Goal: Task Accomplishment & Management: Manage account settings

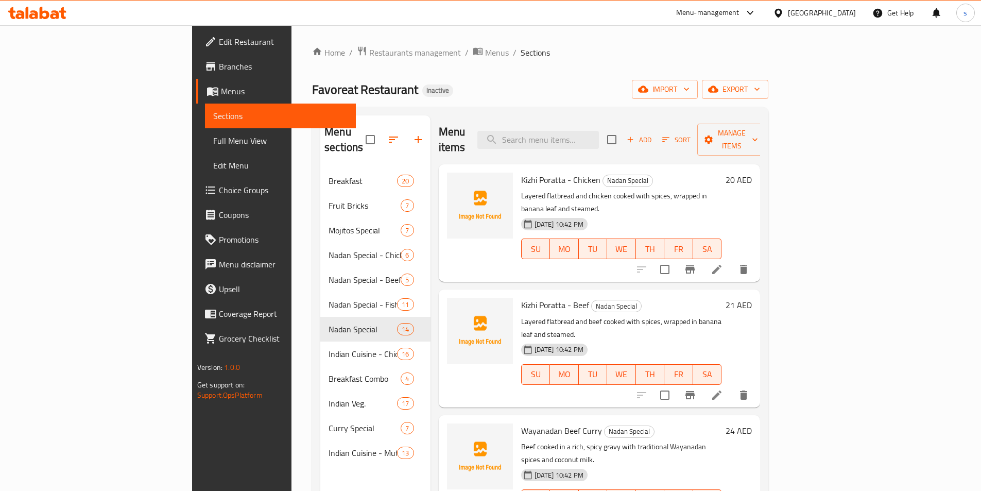
scroll to position [51, 0]
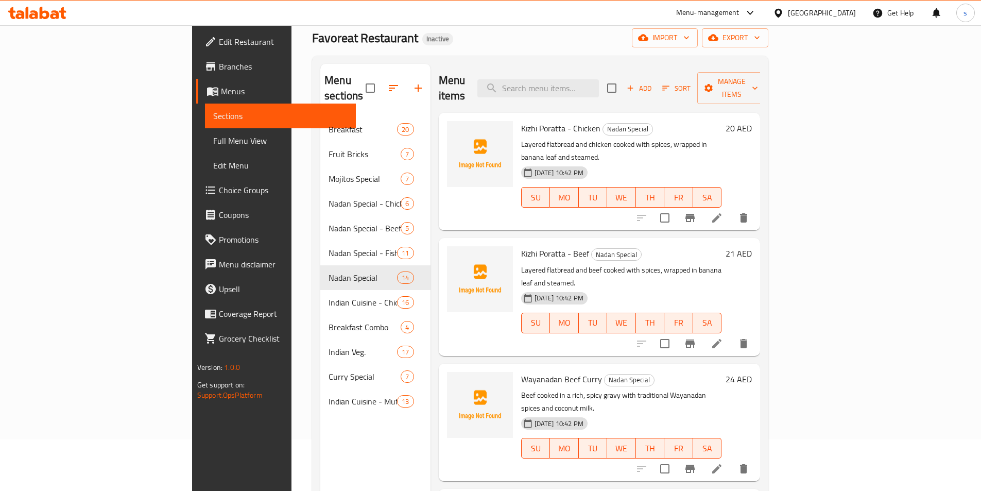
click at [221, 93] on span "Menus" at bounding box center [284, 91] width 127 height 12
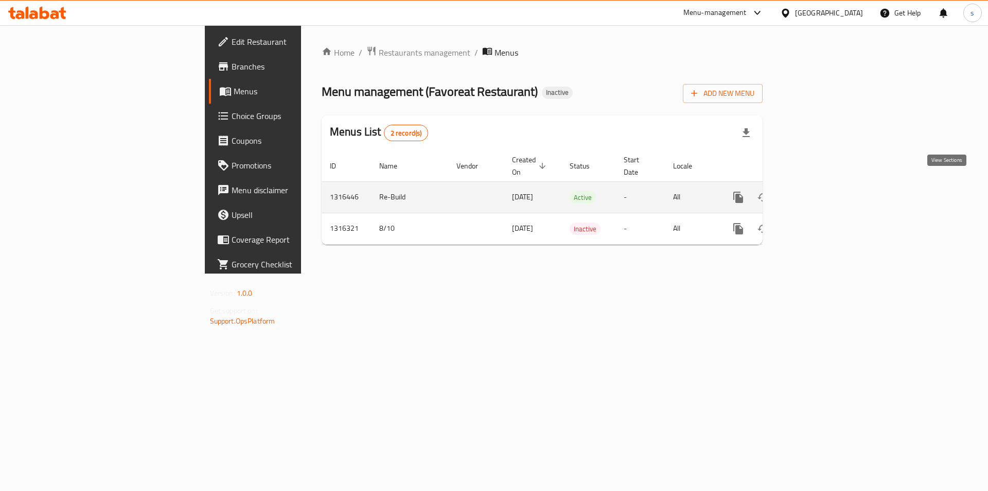
click at [819, 191] on icon "enhanced table" at bounding box center [813, 197] width 12 height 12
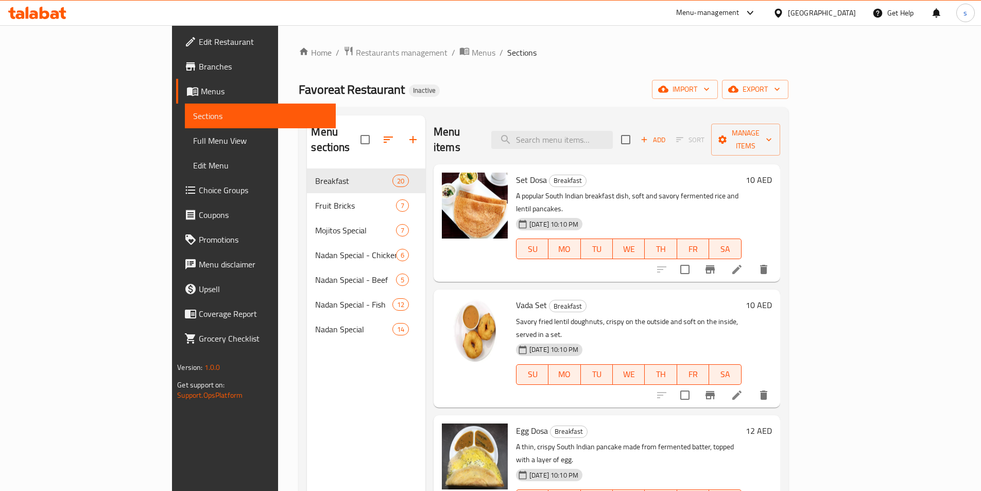
click at [201, 92] on span "Menus" at bounding box center [264, 91] width 127 height 12
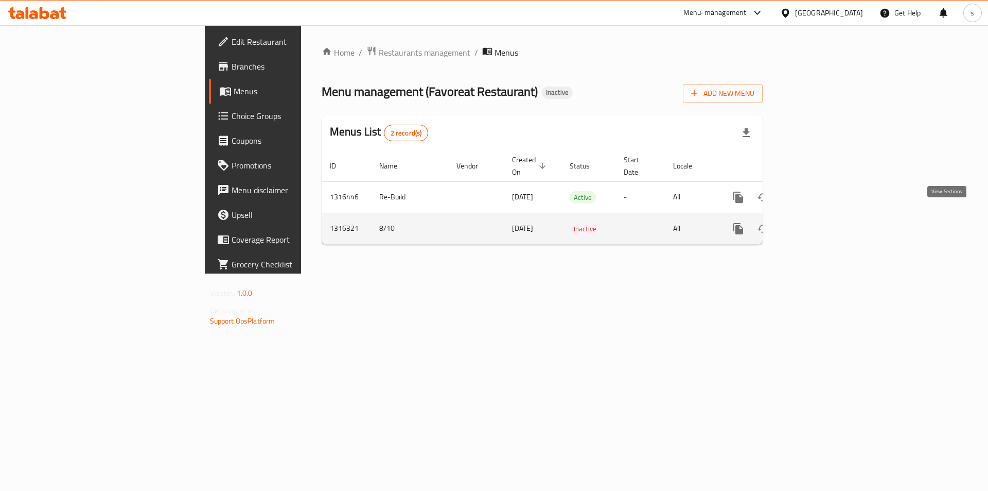
click at [819, 222] on icon "enhanced table" at bounding box center [813, 228] width 12 height 12
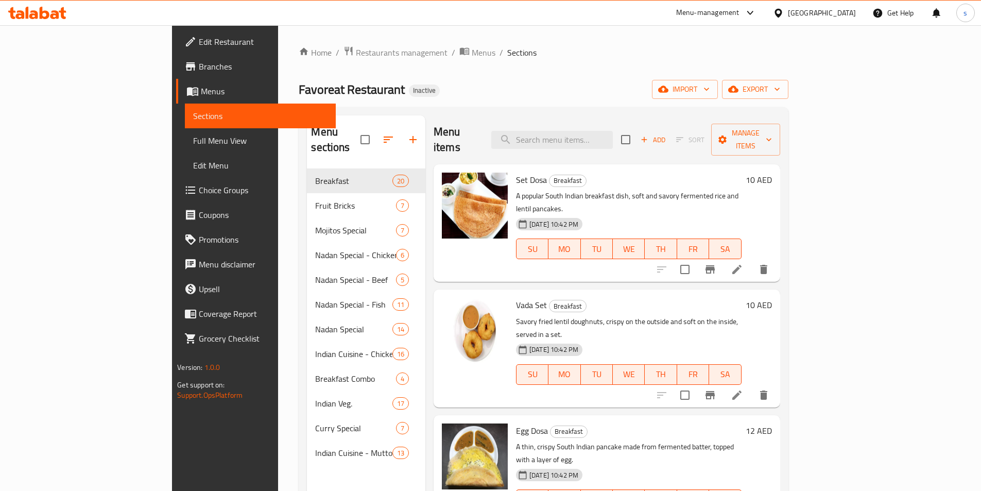
click at [201, 91] on span "Menus" at bounding box center [264, 91] width 127 height 12
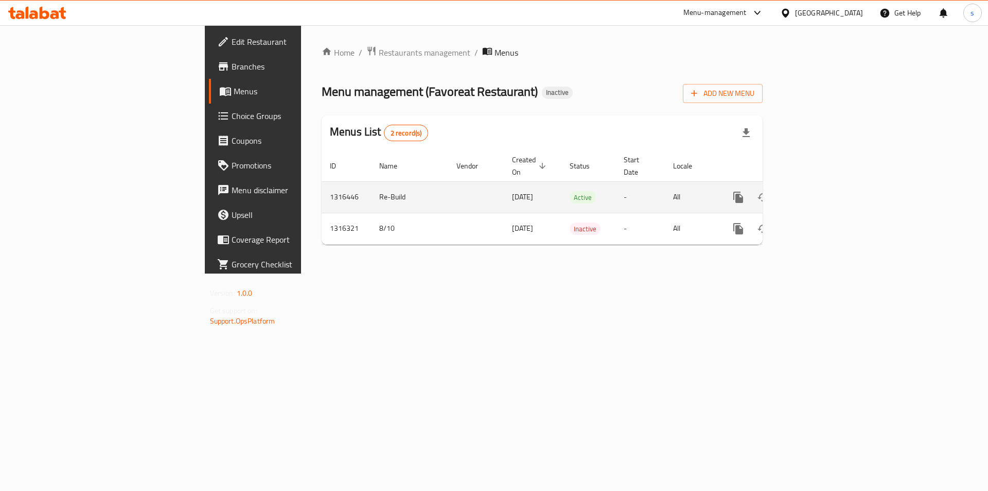
click at [819, 192] on icon "enhanced table" at bounding box center [813, 197] width 12 height 12
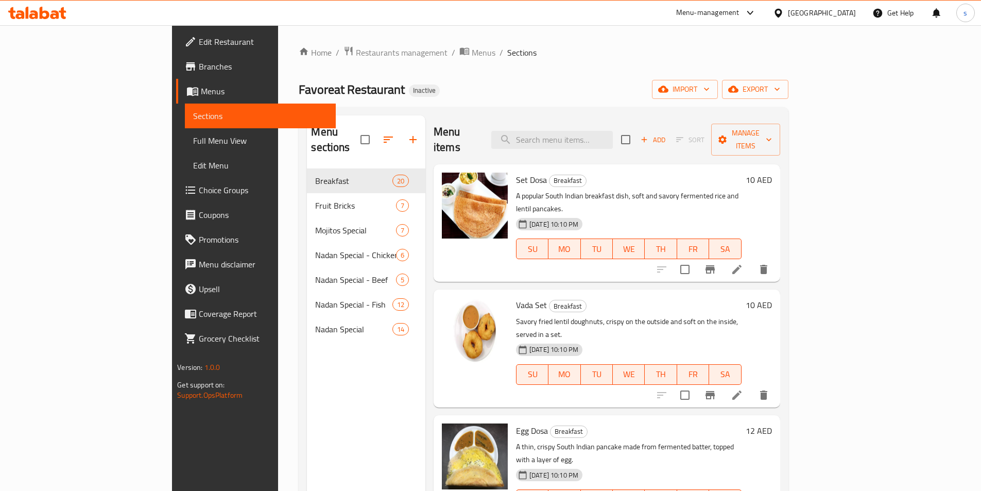
click at [201, 88] on span "Menus" at bounding box center [264, 91] width 127 height 12
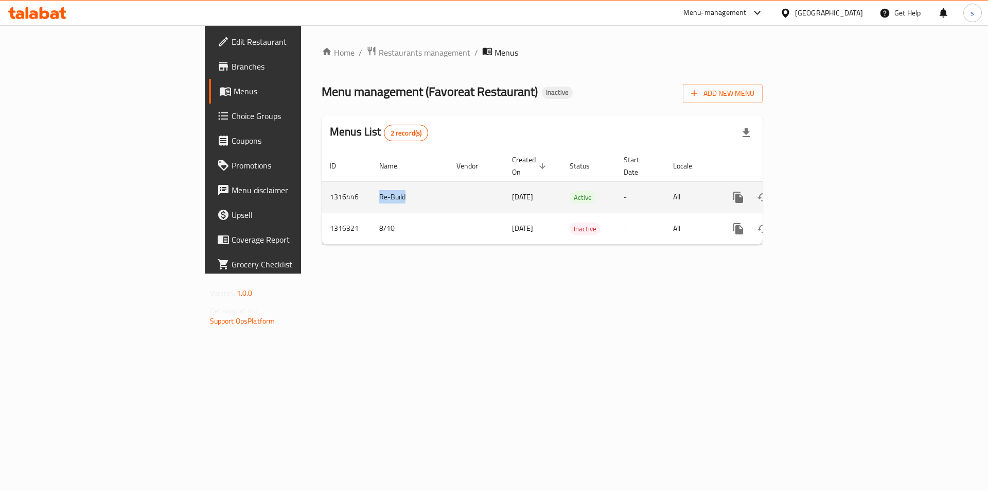
drag, startPoint x: 243, startPoint y: 187, endPoint x: 273, endPoint y: 188, distance: 30.4
click at [371, 188] on td "Re-Build" at bounding box center [409, 196] width 77 height 31
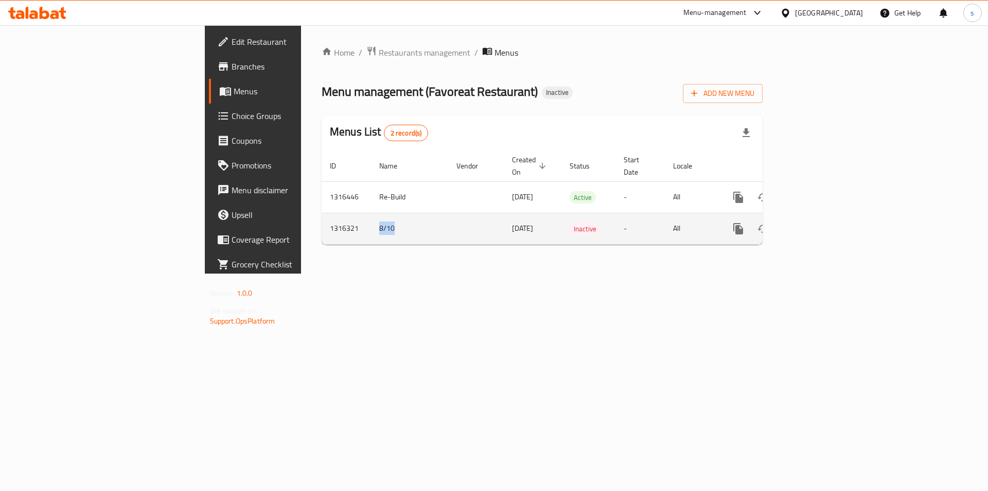
drag, startPoint x: 247, startPoint y: 218, endPoint x: 277, endPoint y: 220, distance: 30.4
click at [371, 220] on td "8/10" at bounding box center [409, 228] width 77 height 31
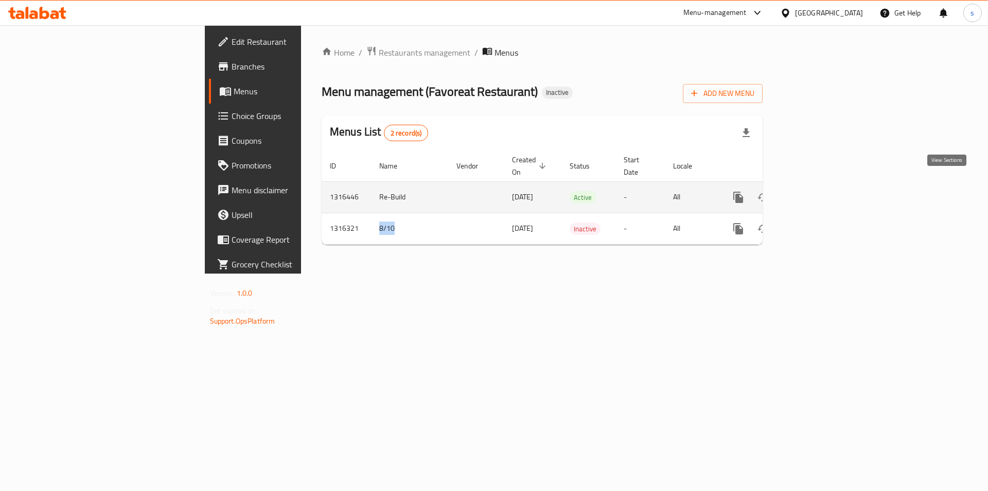
click at [825, 187] on link "enhanced table" at bounding box center [813, 197] width 25 height 25
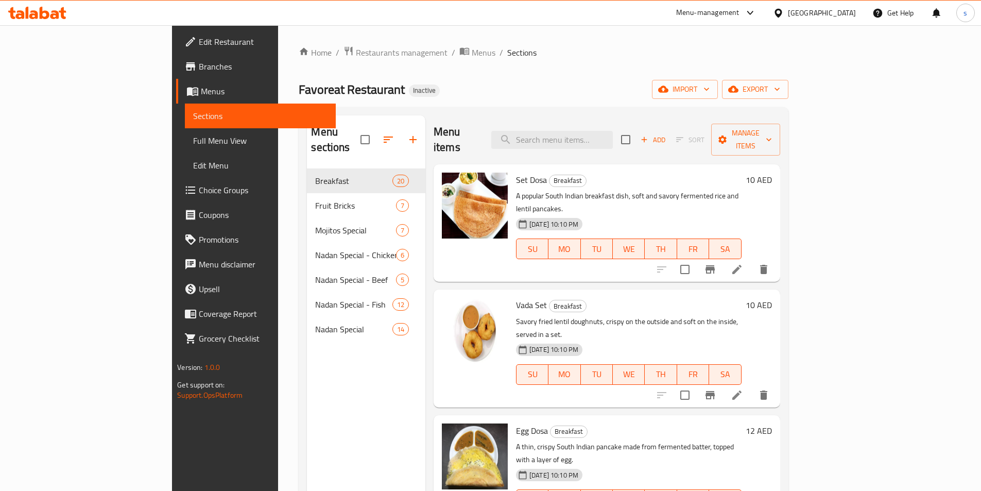
click at [193, 110] on span "Sections" at bounding box center [260, 116] width 134 height 12
click at [201, 95] on span "Menus" at bounding box center [264, 91] width 127 height 12
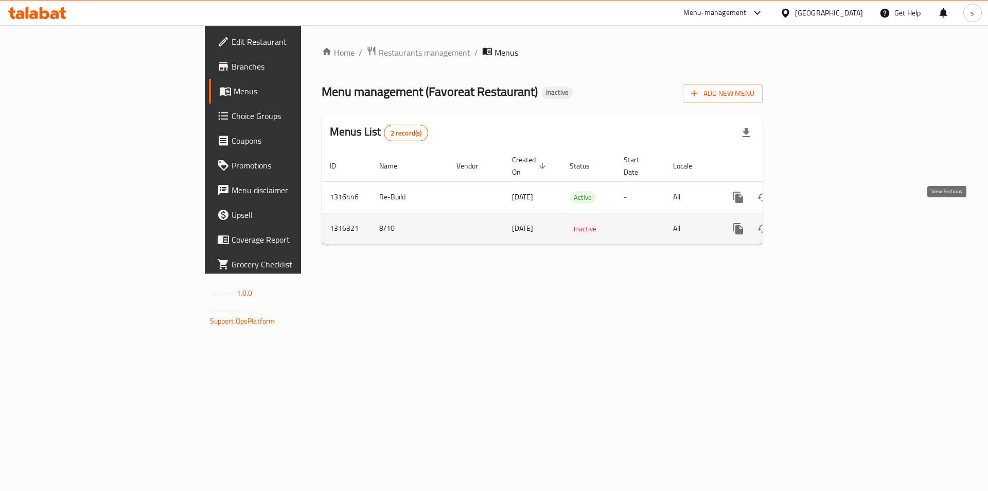
click at [817, 224] on icon "enhanced table" at bounding box center [812, 228] width 9 height 9
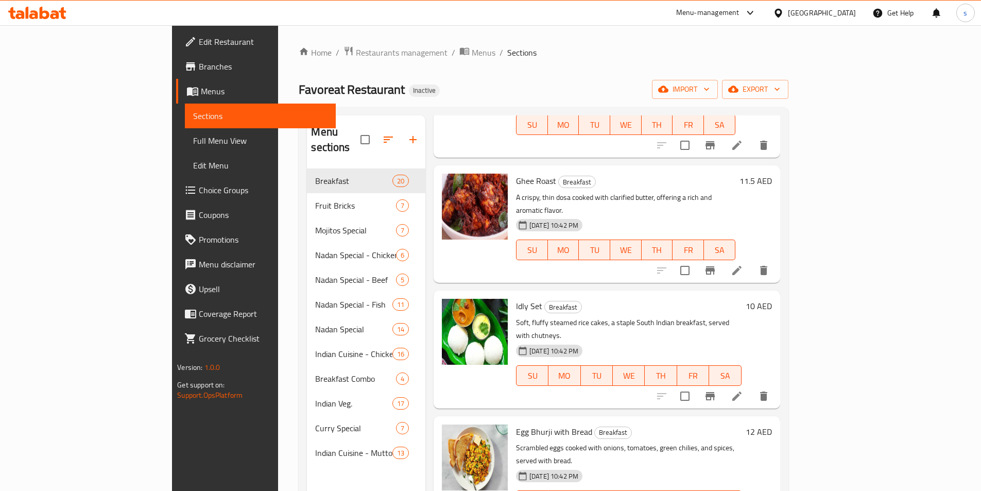
scroll to position [1236, 0]
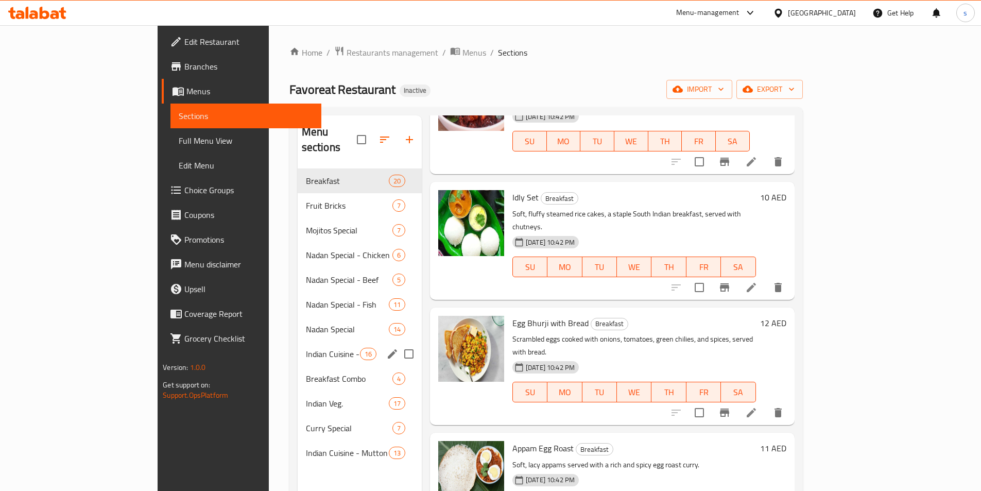
click at [298, 345] on div "Indian Cuisine - Chicken 16" at bounding box center [360, 353] width 124 height 25
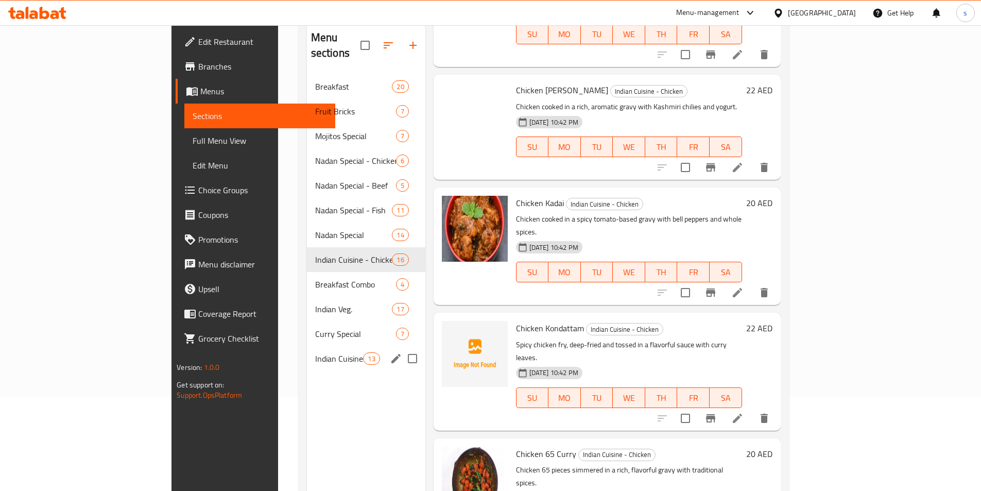
scroll to position [144, 0]
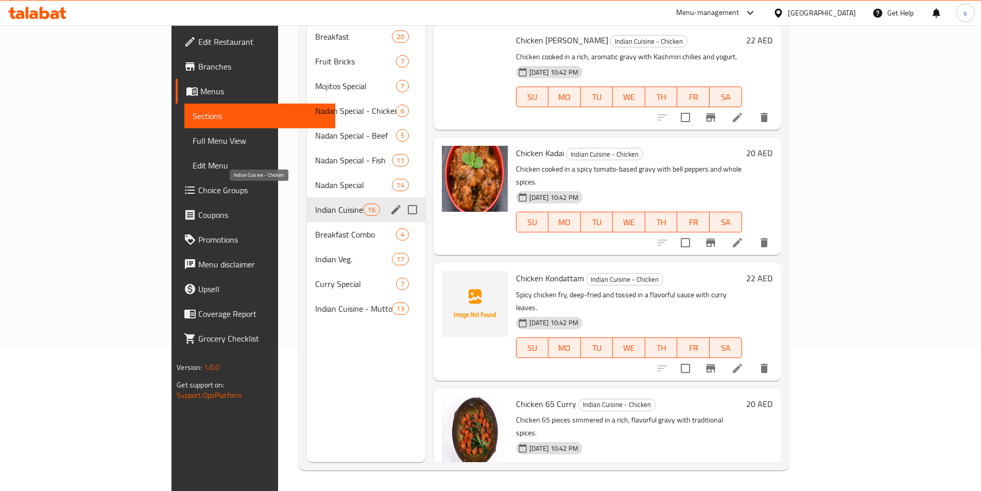
click at [315, 203] on span "Indian Cuisine - Chicken" at bounding box center [339, 209] width 48 height 12
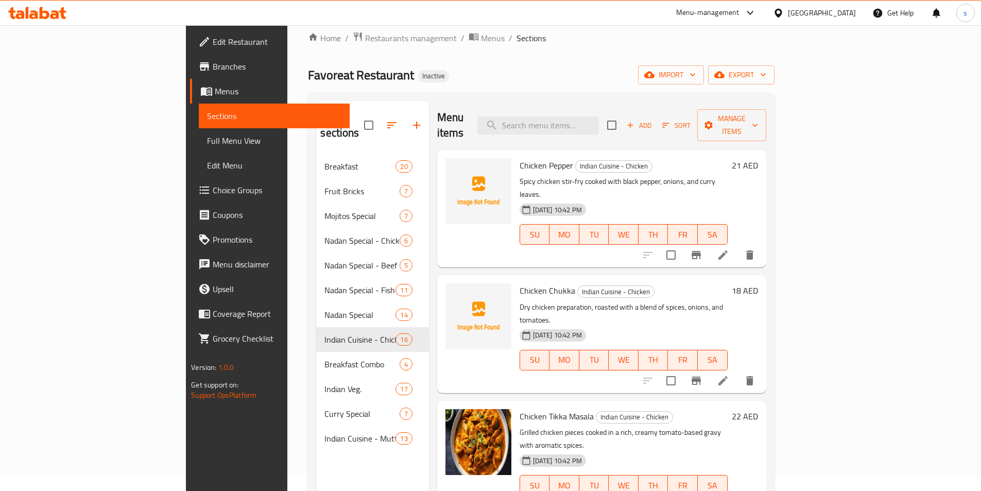
scroll to position [0, 0]
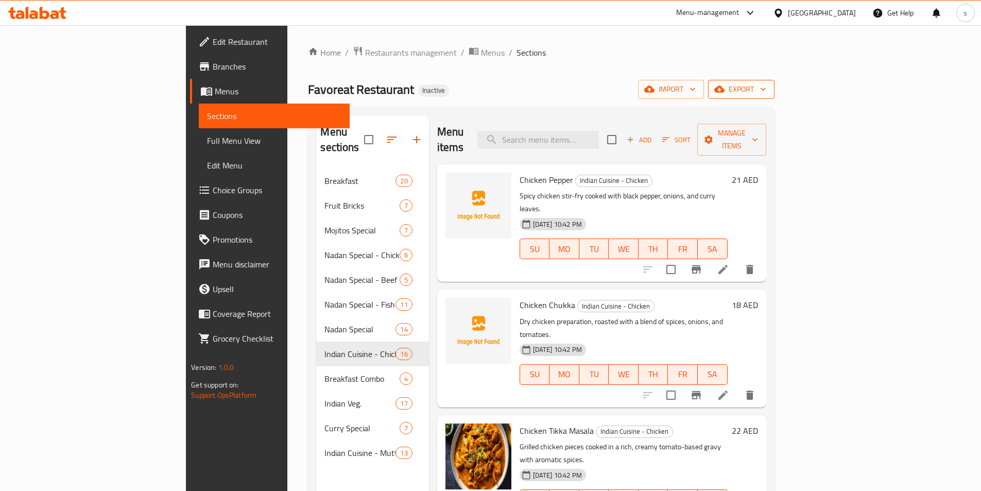
click at [766, 86] on span "export" at bounding box center [741, 89] width 50 height 13
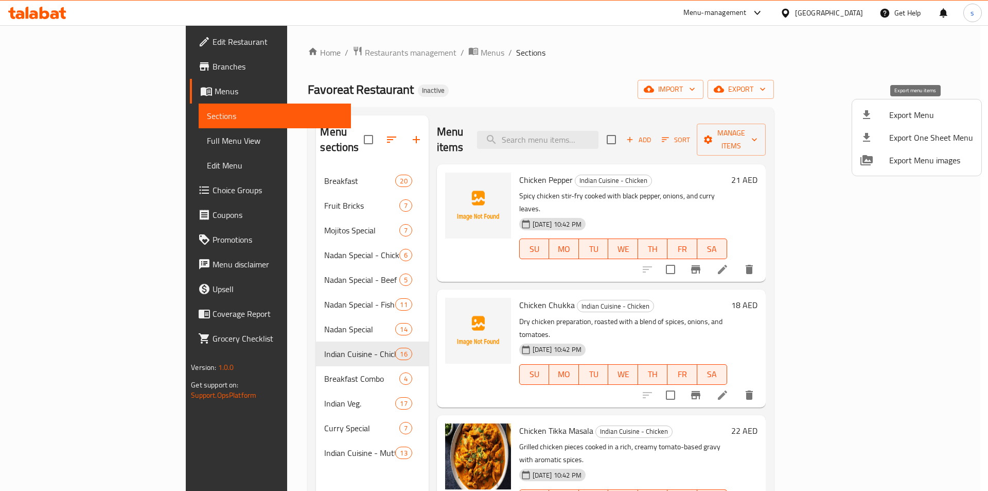
click at [945, 111] on span "Export Menu" at bounding box center [932, 115] width 84 height 12
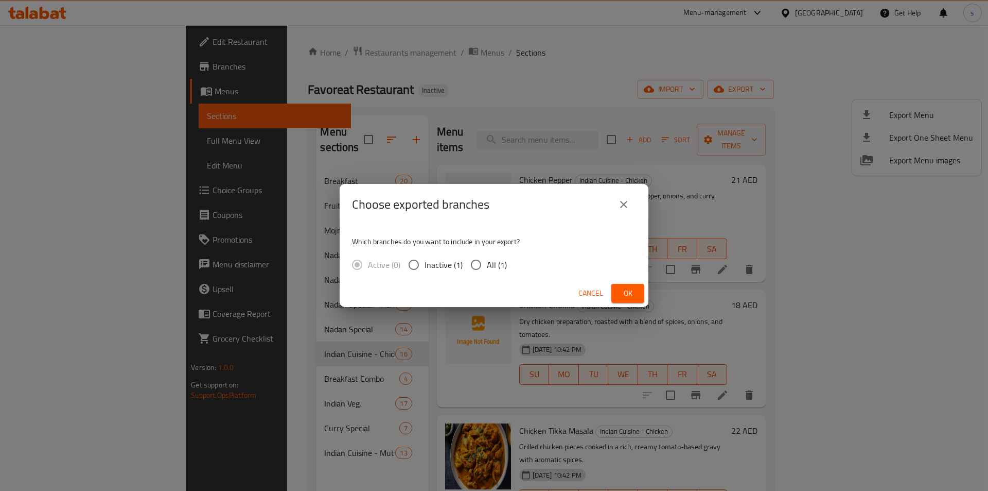
click at [483, 267] on input "All (1)" at bounding box center [476, 265] width 22 height 22
radio input "true"
click at [625, 292] on span "Ok" at bounding box center [628, 293] width 16 height 13
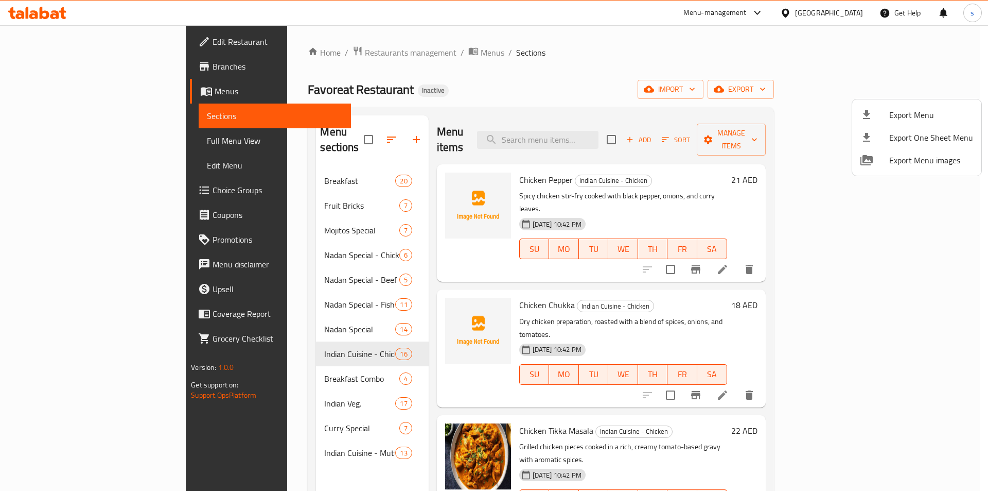
click at [563, 86] on div at bounding box center [494, 245] width 988 height 491
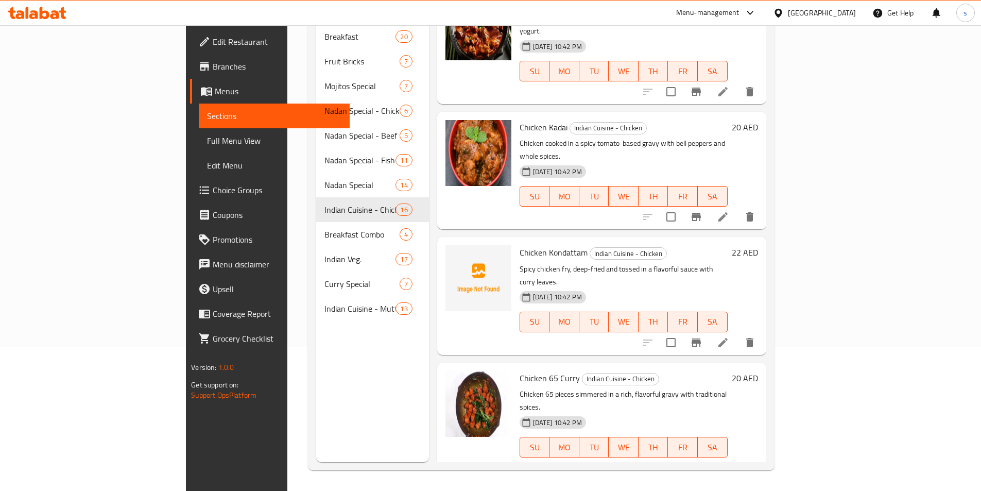
scroll to position [1334, 0]
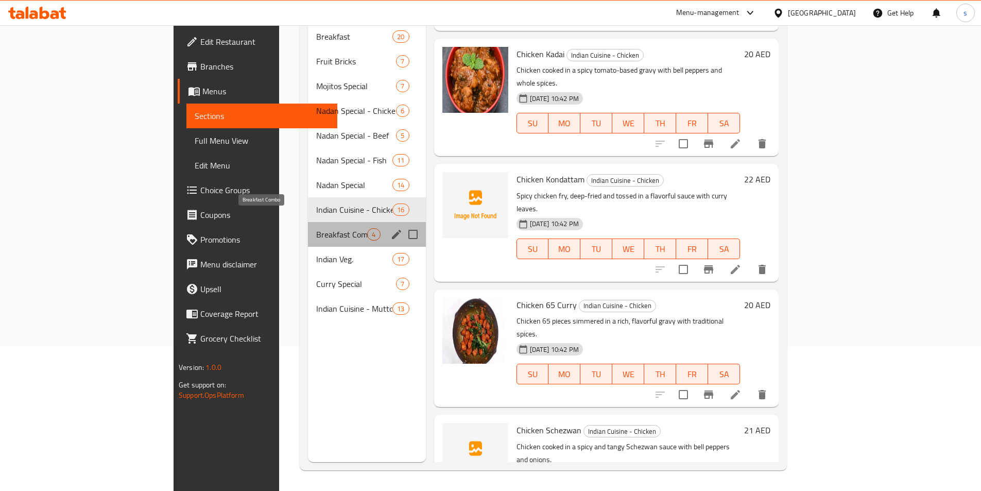
click at [316, 228] on span "Breakfast Combo" at bounding box center [341, 234] width 51 height 12
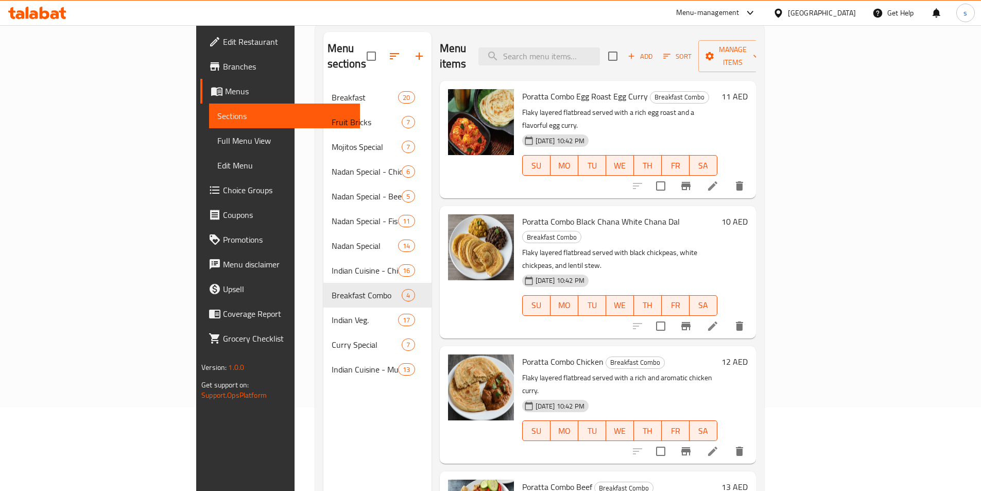
scroll to position [144, 0]
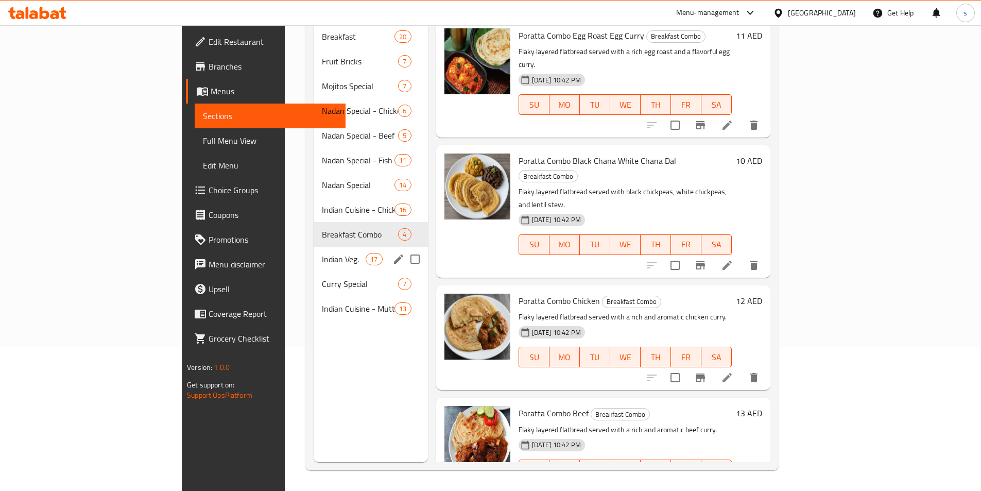
click at [322, 253] on span "Indian Veg." at bounding box center [344, 259] width 44 height 12
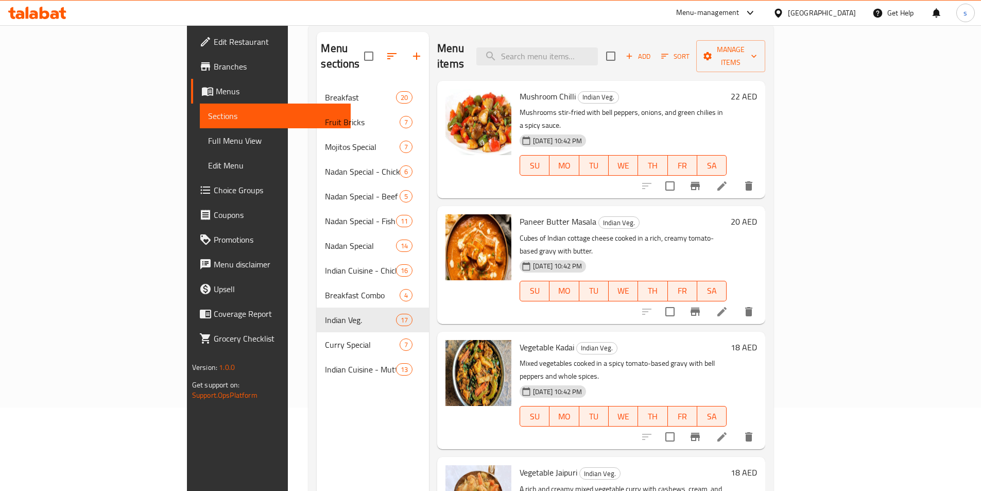
scroll to position [144, 0]
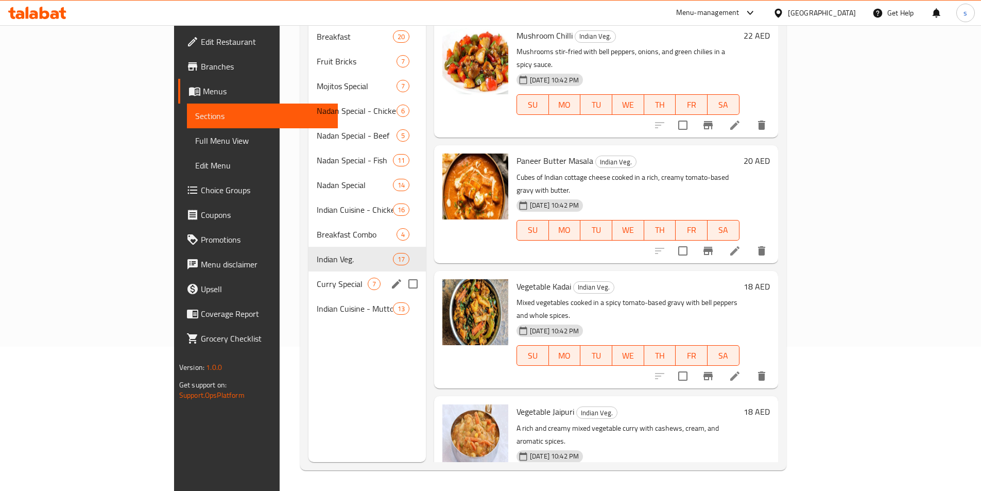
click at [317, 277] on span "Curry Special" at bounding box center [342, 283] width 51 height 12
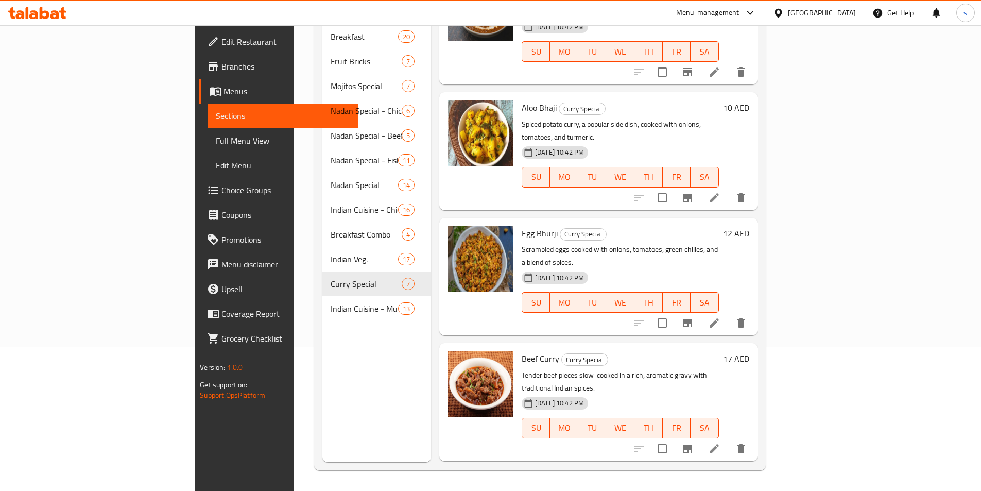
scroll to position [322, 0]
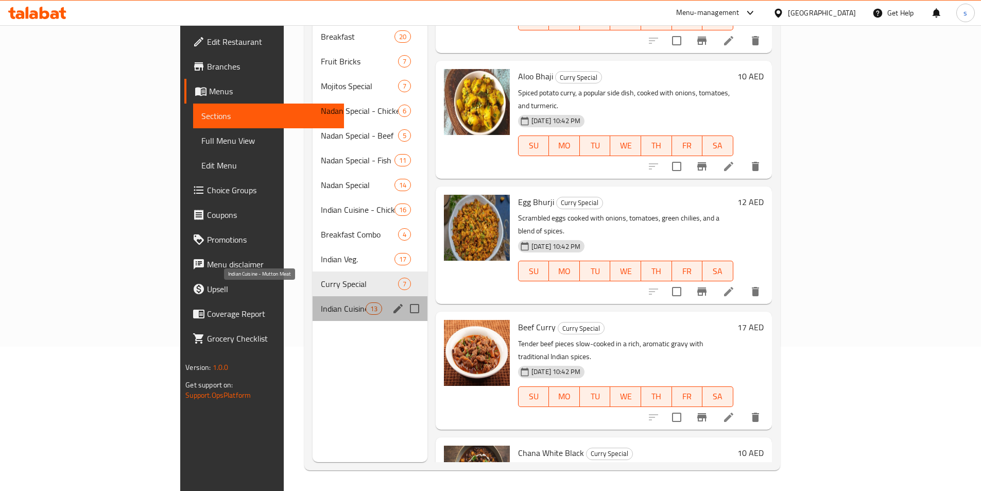
click at [321, 302] on span "Indian Cuisine - Mutton Meat" at bounding box center [343, 308] width 45 height 12
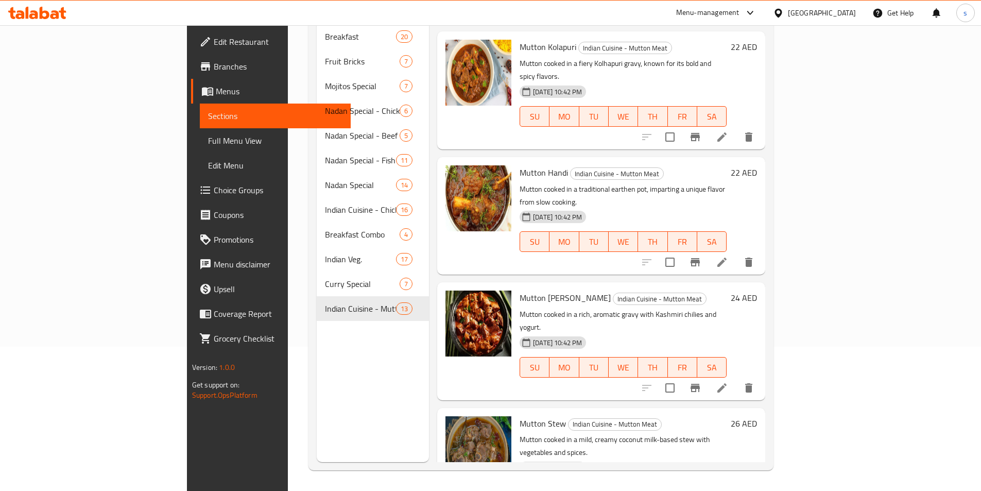
scroll to position [997, 0]
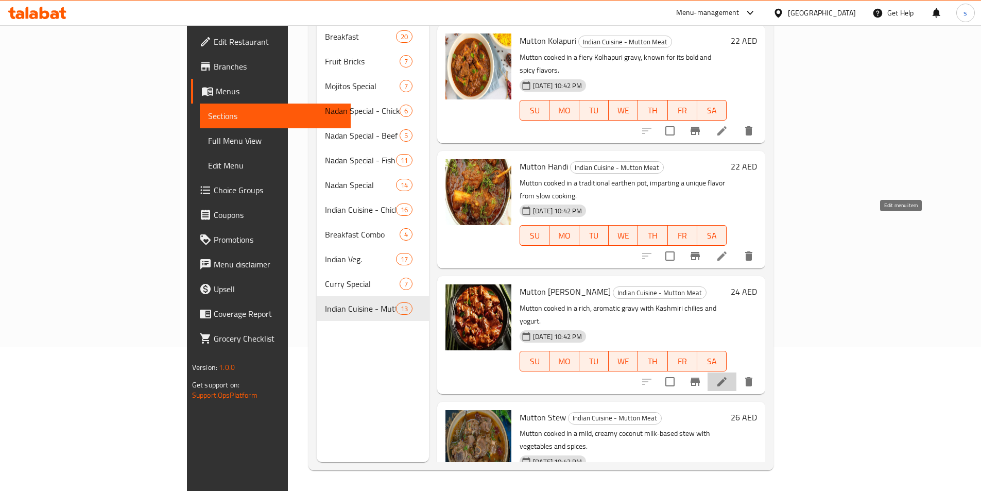
click at [726, 377] on icon at bounding box center [721, 381] width 9 height 9
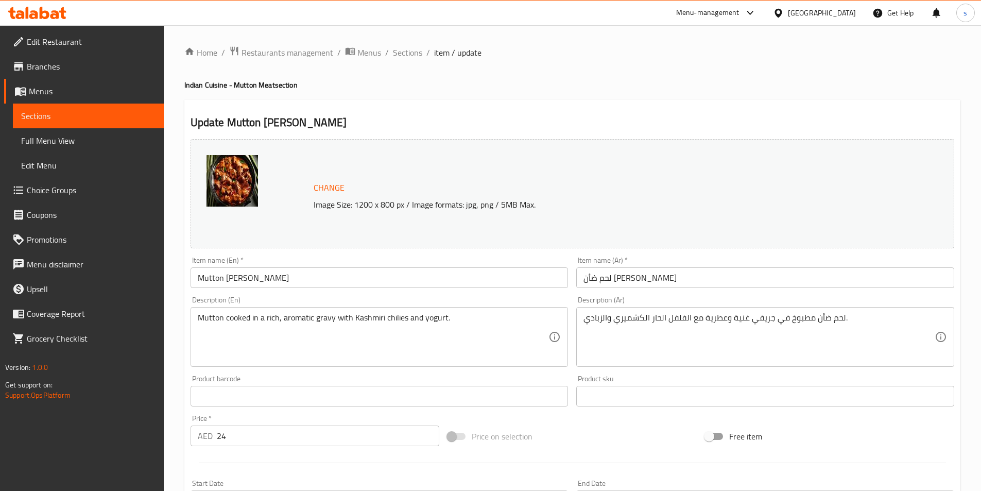
click at [64, 134] on span "Full Menu View" at bounding box center [88, 140] width 134 height 12
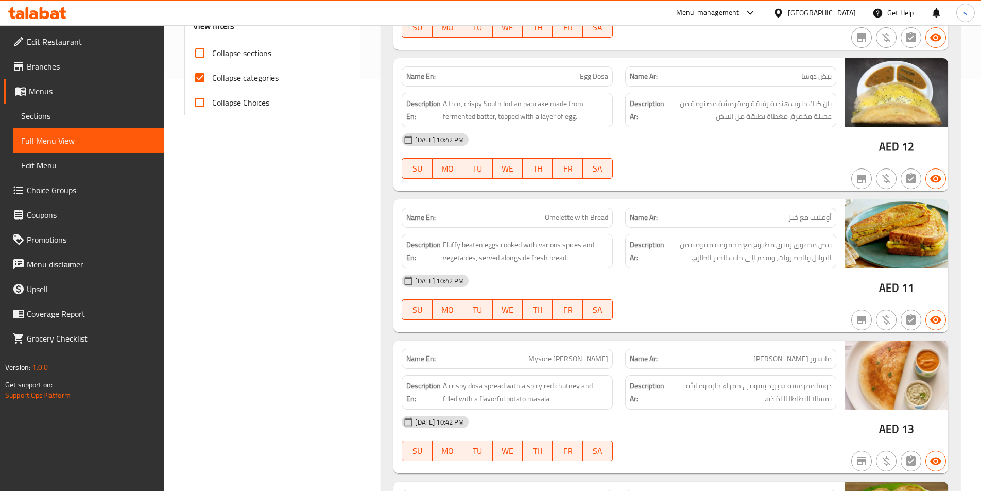
scroll to position [206, 0]
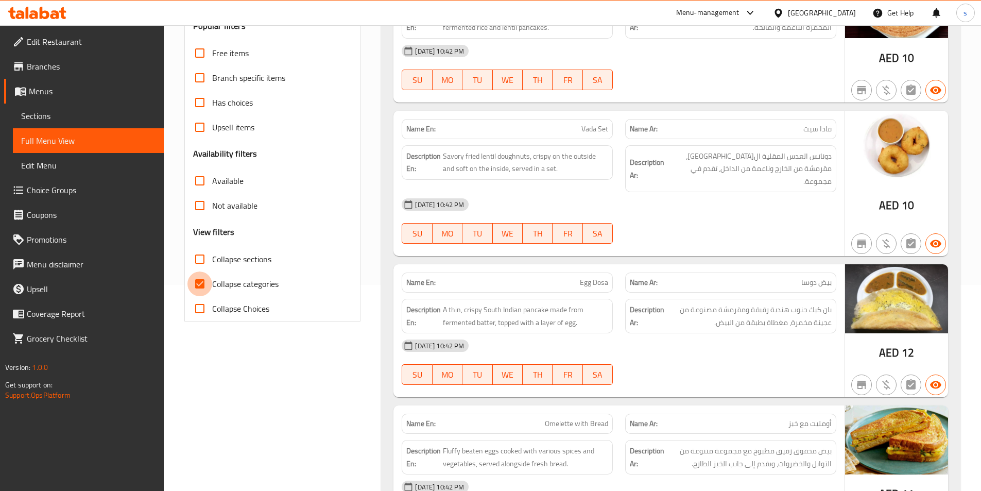
click at [200, 278] on input "Collapse categories" at bounding box center [199, 283] width 25 height 25
checkbox input "false"
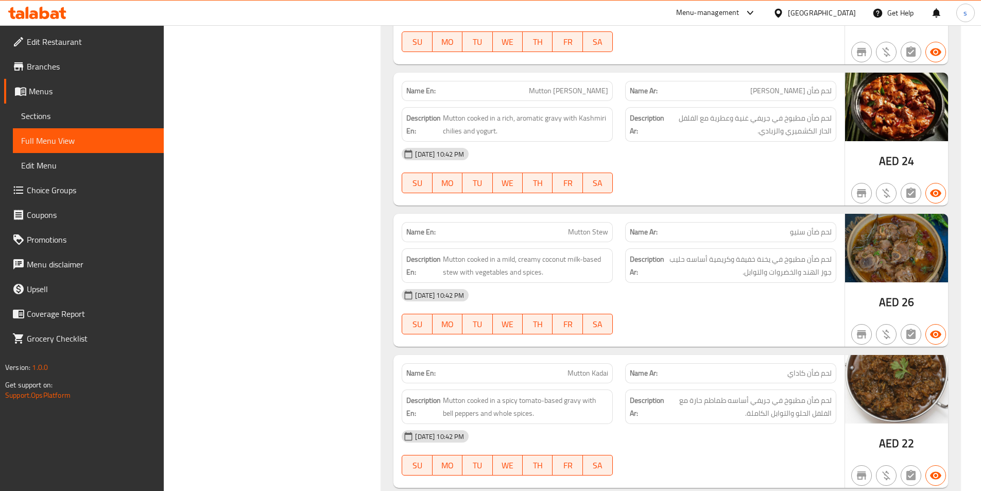
scroll to position [18775, 0]
click at [54, 90] on span "Menus" at bounding box center [92, 91] width 127 height 12
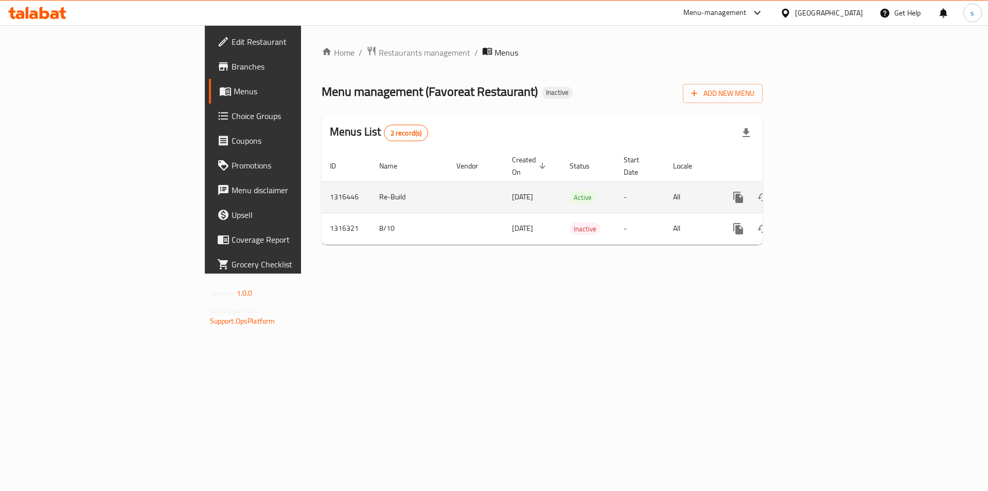
click at [819, 191] on icon "enhanced table" at bounding box center [813, 197] width 12 height 12
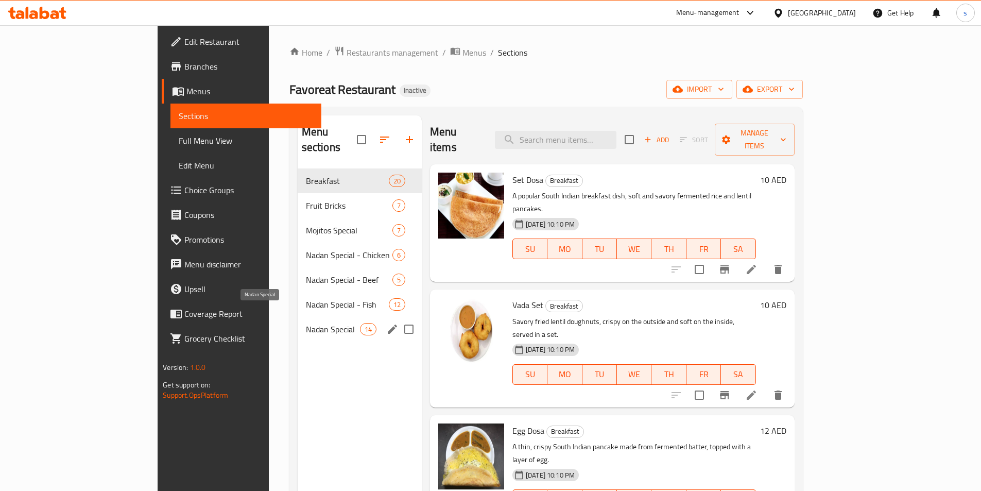
click at [306, 323] on span "Nadan Special" at bounding box center [333, 329] width 54 height 12
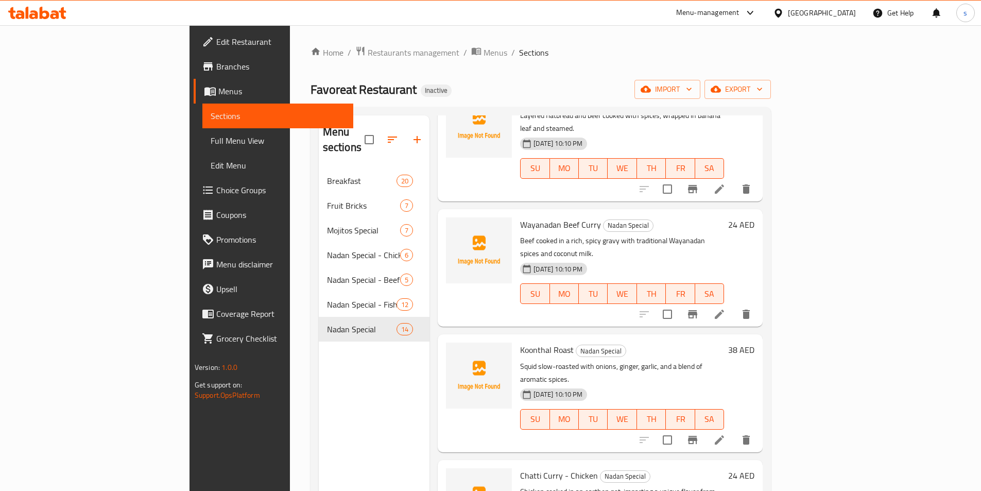
scroll to position [412, 0]
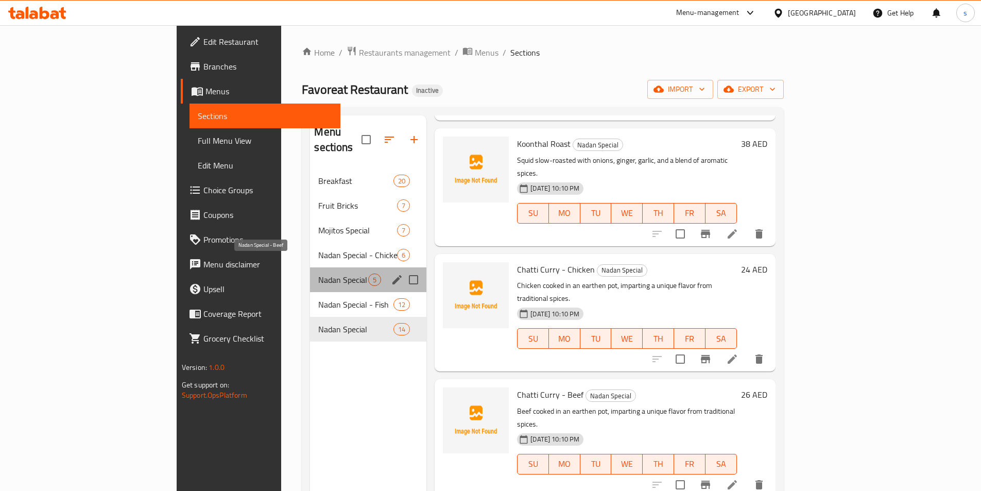
click at [318, 273] on span "Nadan Special - Beef" at bounding box center [343, 279] width 50 height 12
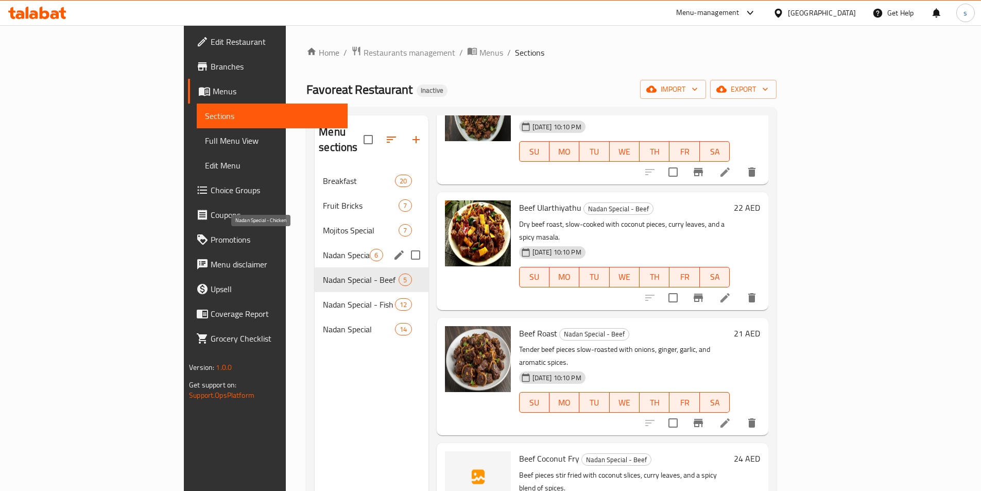
click at [323, 249] on span "Nadan Special - Chicken" at bounding box center [346, 255] width 47 height 12
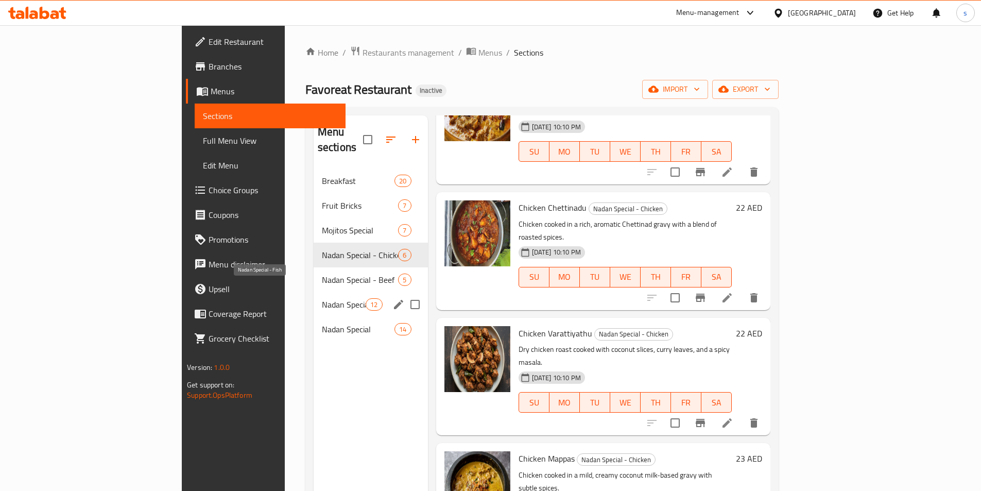
click at [322, 298] on span "Nadan Special - Fish" at bounding box center [344, 304] width 44 height 12
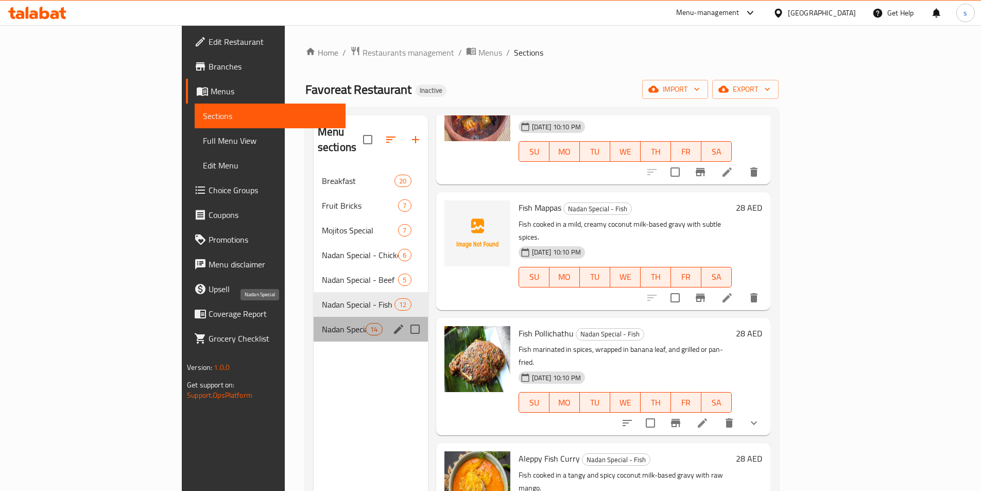
click at [322, 323] on span "Nadan Special" at bounding box center [344, 329] width 44 height 12
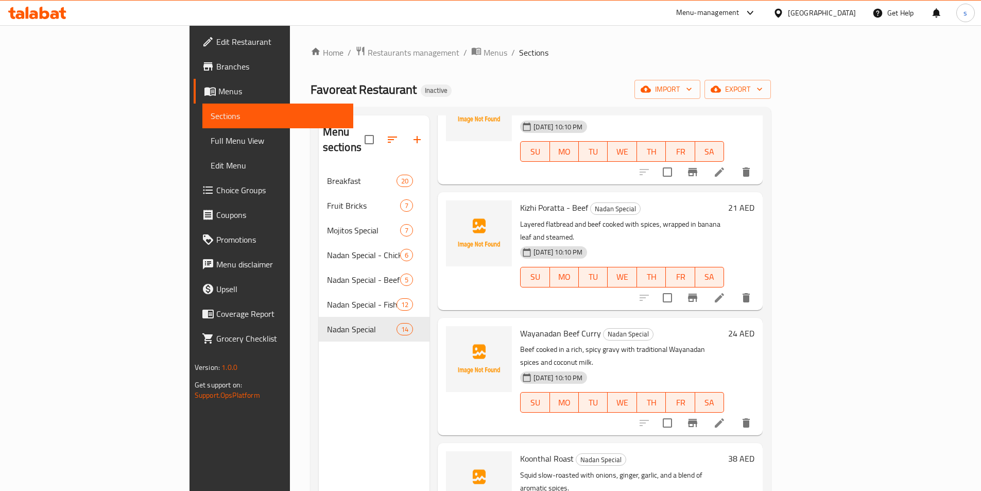
click at [211, 140] on span "Full Menu View" at bounding box center [278, 140] width 134 height 12
click at [218, 94] on span "Menus" at bounding box center [281, 91] width 127 height 12
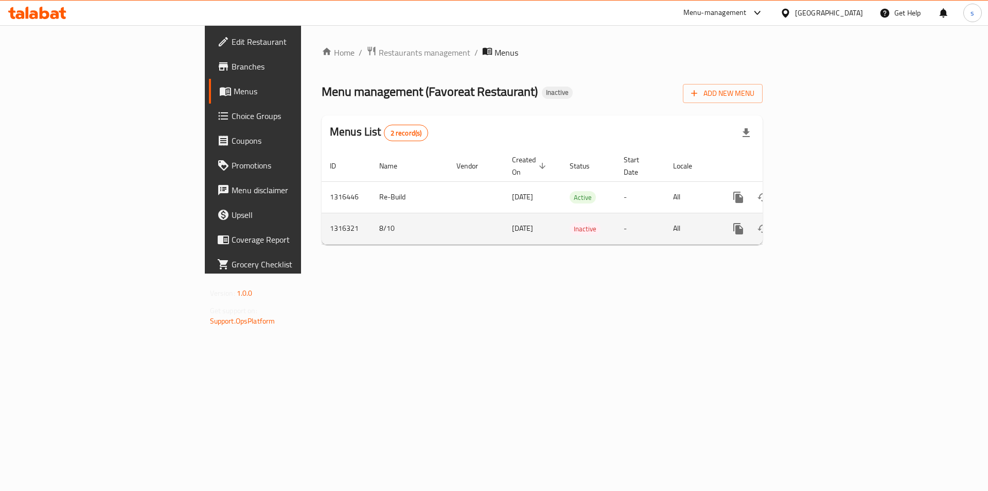
click at [819, 222] on icon "enhanced table" at bounding box center [813, 228] width 12 height 12
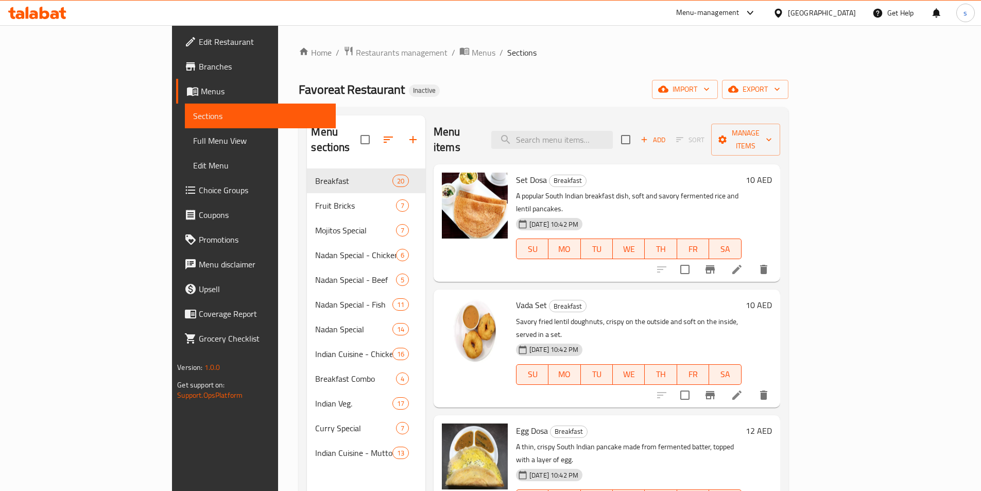
click at [201, 90] on span "Menus" at bounding box center [264, 91] width 127 height 12
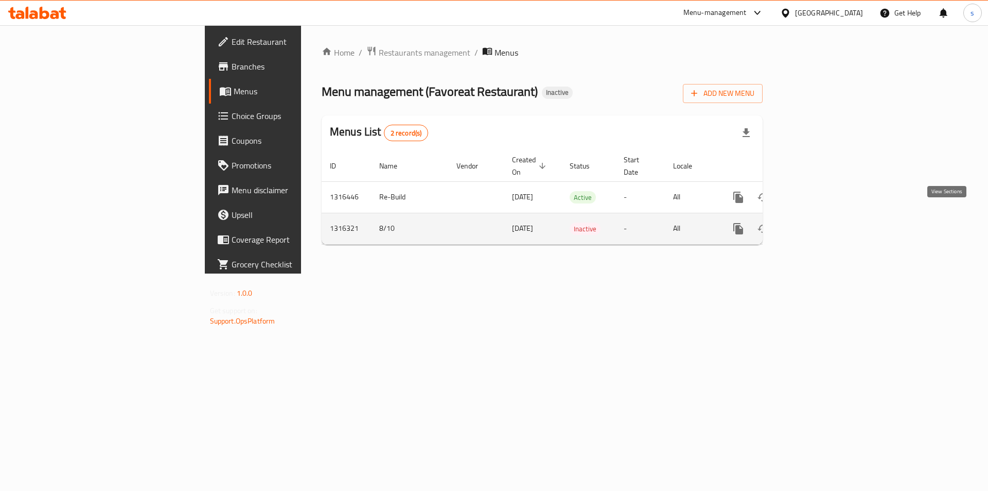
click at [819, 222] on icon "enhanced table" at bounding box center [813, 228] width 12 height 12
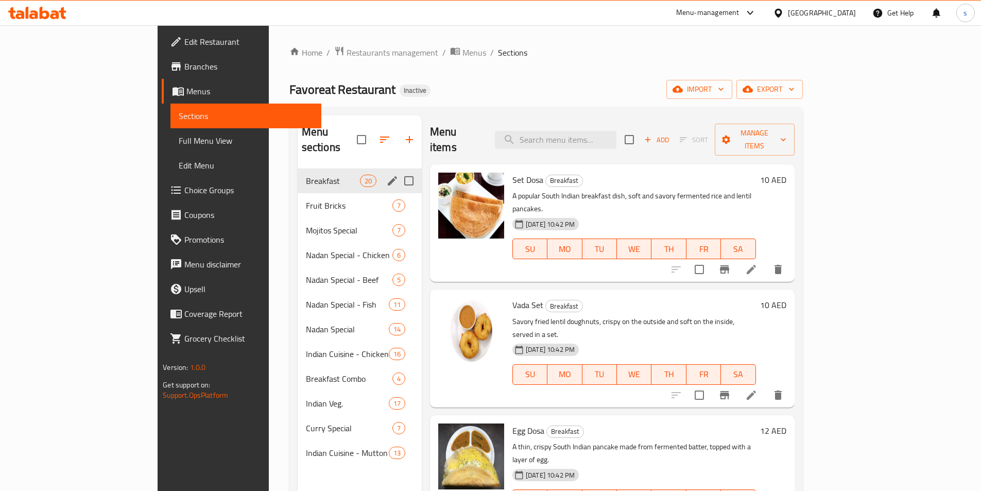
click at [398, 170] on input "Menu sections" at bounding box center [409, 181] width 22 height 22
checkbox input "true"
click at [398, 195] on input "Menu sections" at bounding box center [409, 206] width 22 height 22
checkbox input "true"
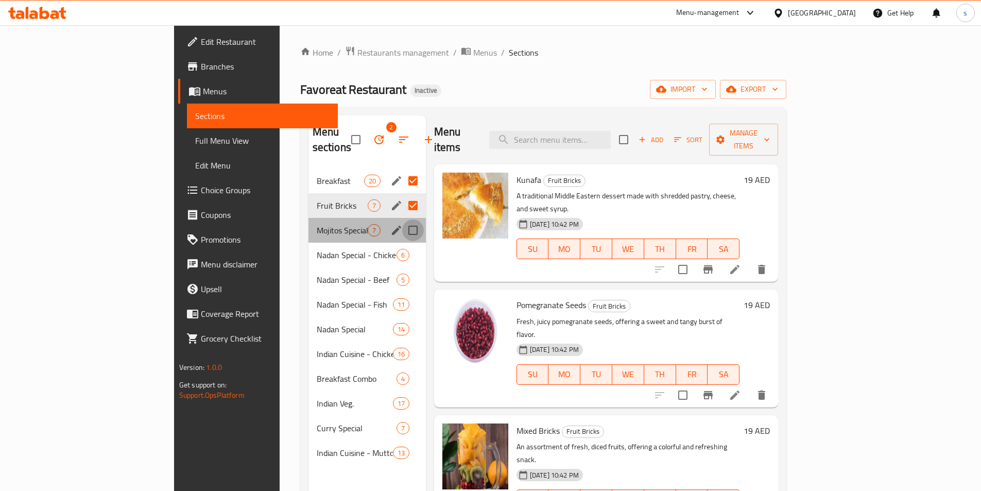
click at [402, 219] on input "Menu sections" at bounding box center [413, 230] width 22 height 22
checkbox input "true"
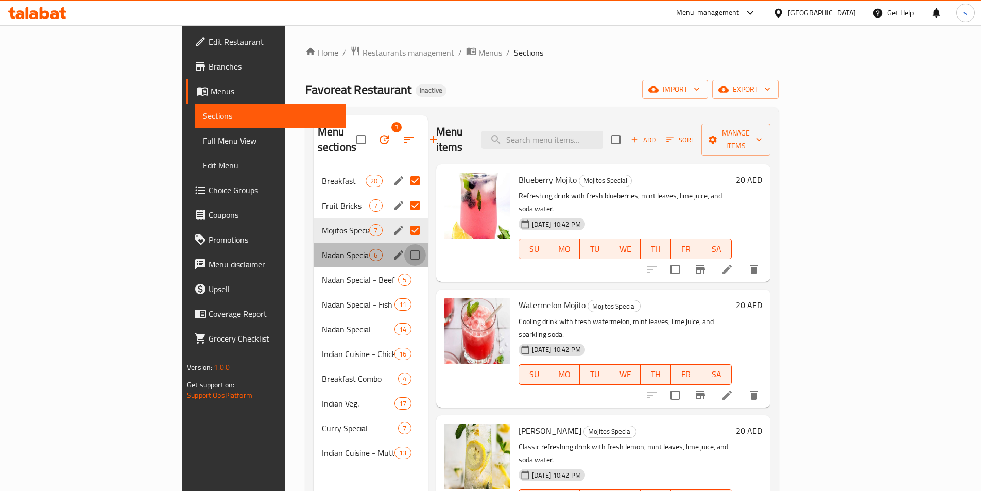
click at [404, 244] on input "Menu sections" at bounding box center [415, 255] width 22 height 22
checkbox input "true"
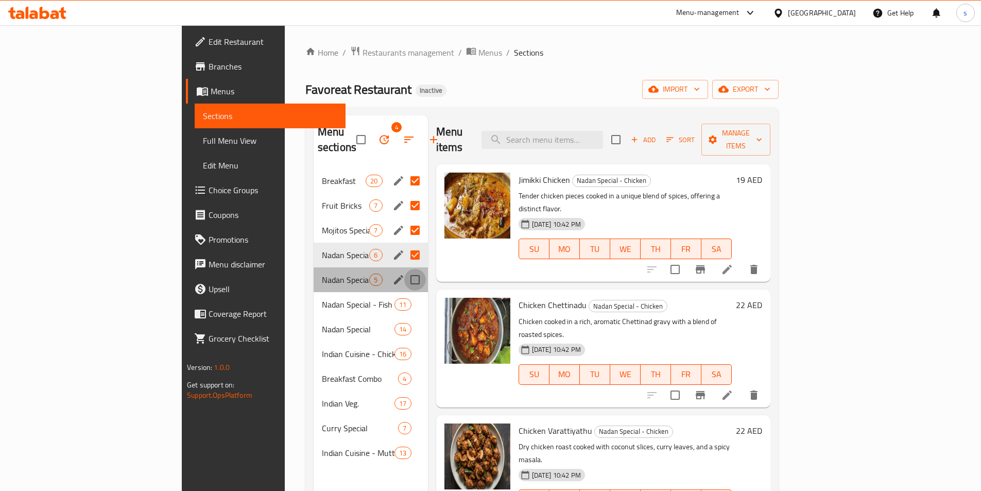
click at [404, 269] on input "Menu sections" at bounding box center [415, 280] width 22 height 22
checkbox input "true"
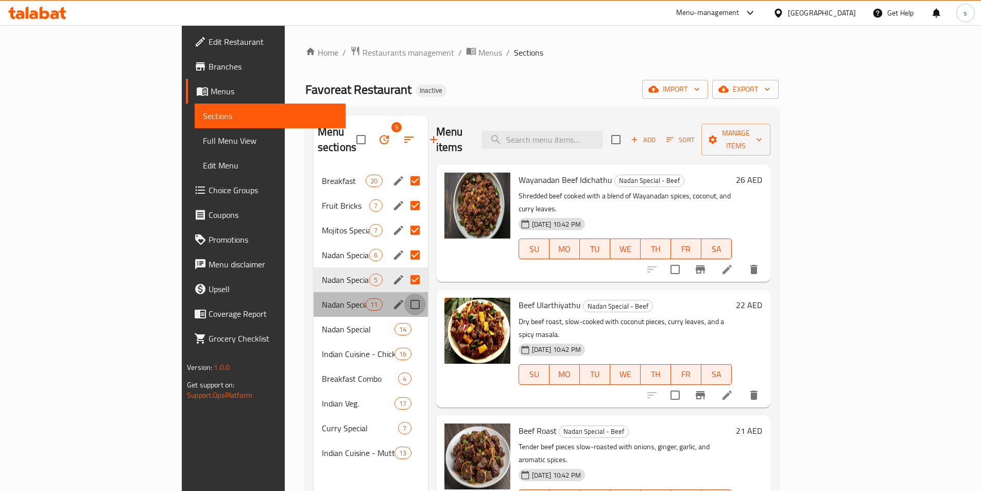
click at [404, 293] on input "Menu sections" at bounding box center [415, 304] width 22 height 22
checkbox input "true"
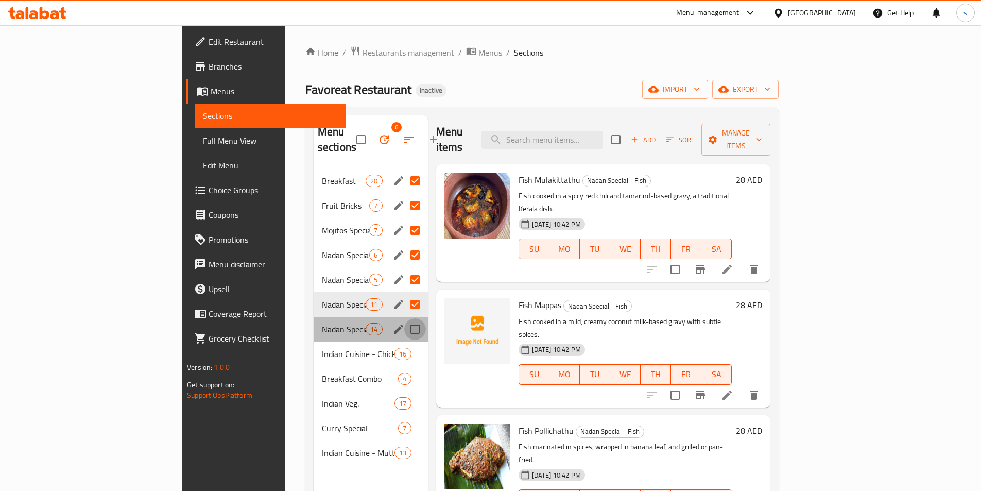
drag, startPoint x: 367, startPoint y: 312, endPoint x: 364, endPoint y: 325, distance: 12.5
click at [404, 318] on input "Menu sections" at bounding box center [415, 329] width 22 height 22
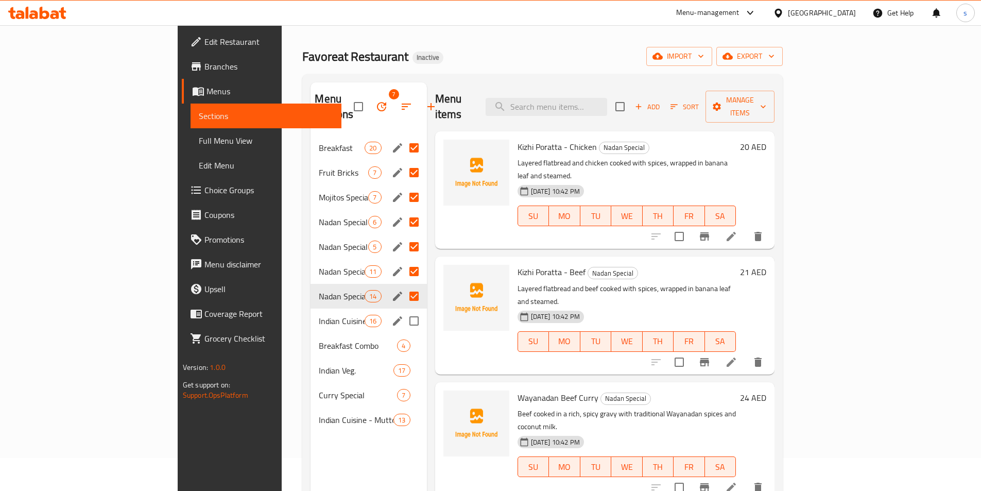
scroll to position [51, 0]
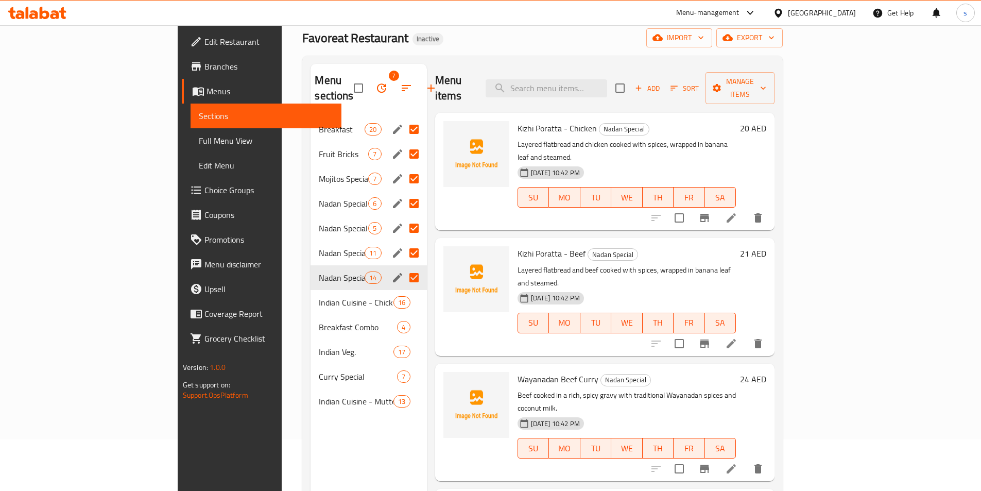
click at [494, 56] on div "Menu sections 7 Breakfast 20 Fruit Bricks 7 Mojitos Special 7 Nadan Special - C…" at bounding box center [542, 309] width 480 height 507
click at [403, 267] on input "Menu sections" at bounding box center [414, 278] width 22 height 22
checkbox input "false"
click at [403, 244] on input "Menu sections" at bounding box center [414, 253] width 22 height 22
checkbox input "false"
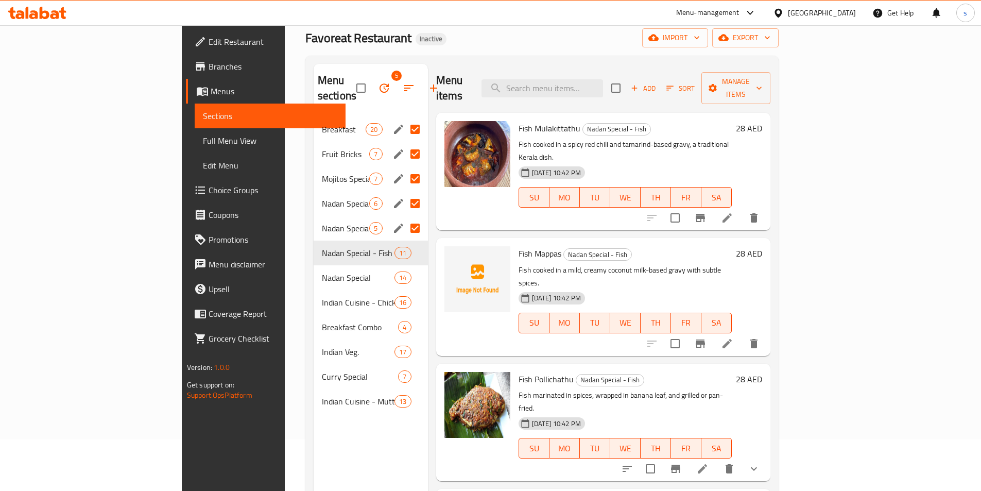
click at [404, 217] on input "Menu sections" at bounding box center [415, 228] width 22 height 22
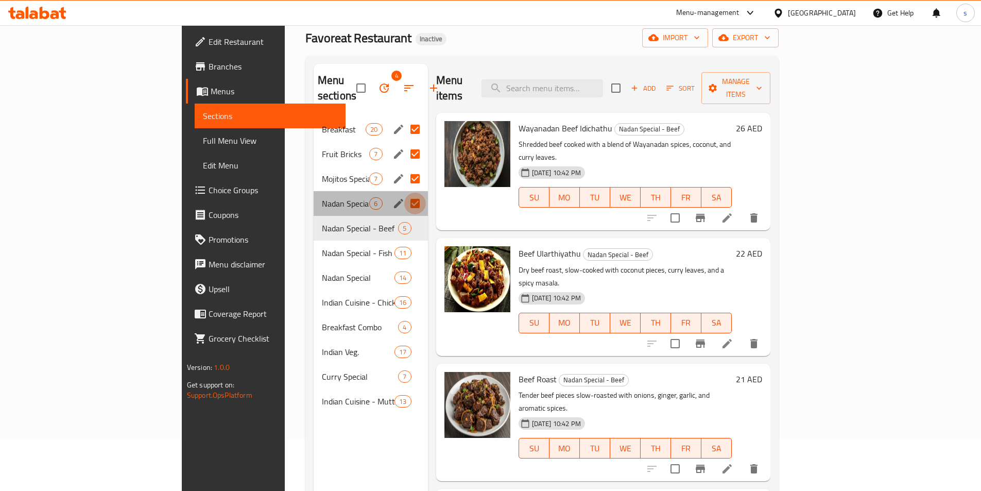
click at [404, 193] on input "Menu sections" at bounding box center [415, 204] width 22 height 22
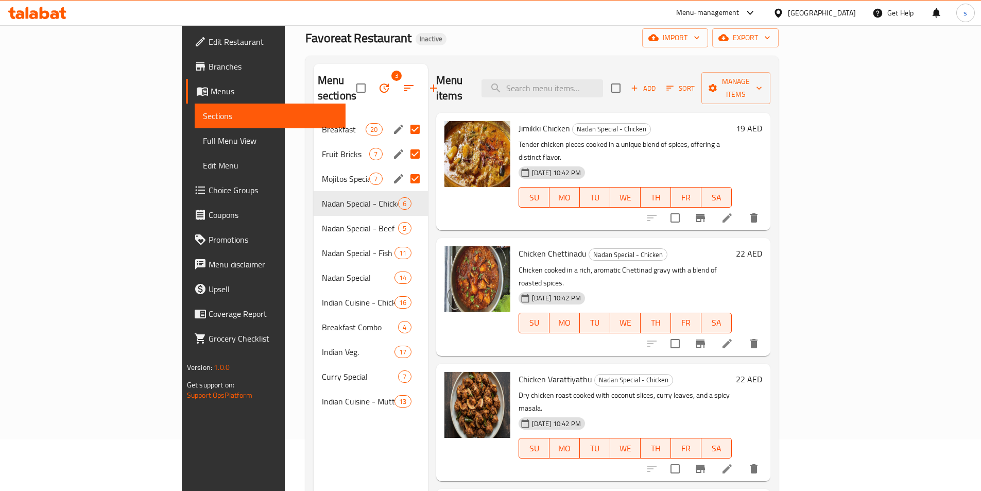
click at [404, 168] on input "Menu sections" at bounding box center [415, 179] width 22 height 22
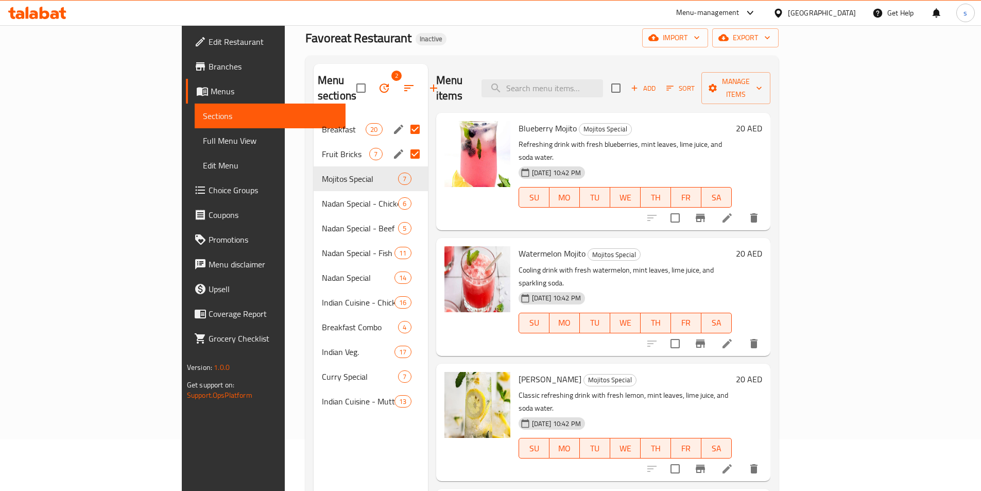
click at [404, 143] on input "Menu sections" at bounding box center [415, 154] width 22 height 22
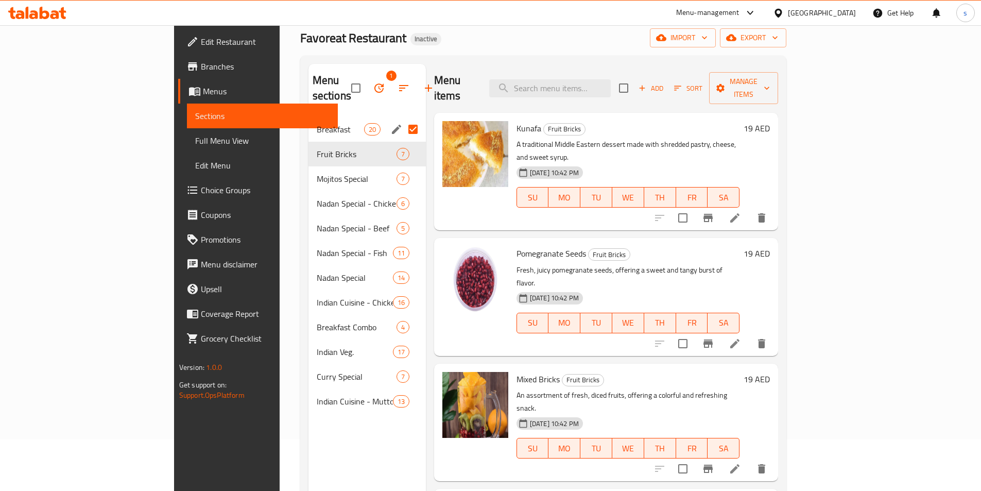
click at [402, 118] on input "Menu sections" at bounding box center [413, 129] width 22 height 22
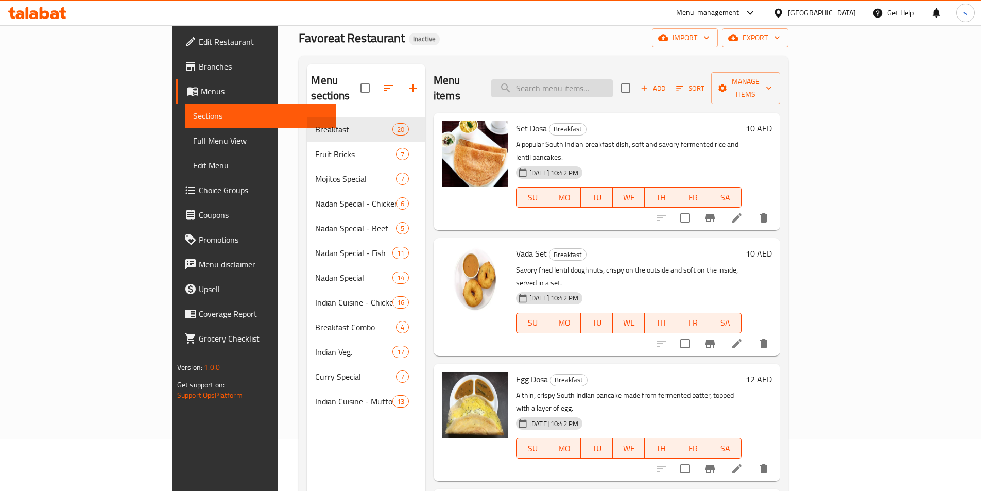
click at [611, 79] on input "search" at bounding box center [551, 88] width 121 height 18
paste input "Chicken Curry"
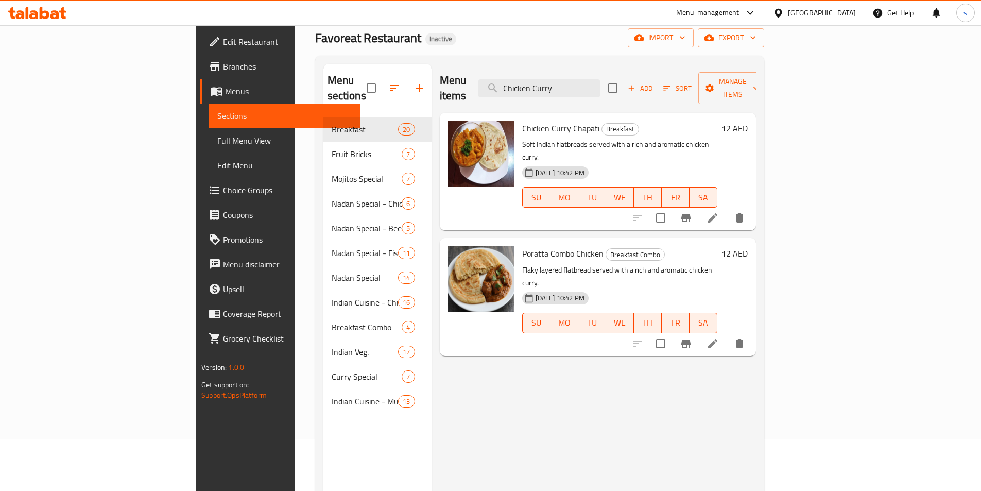
type input "Chicken Curry"
click at [756, 379] on div "Menu items Chicken Curry Add Sort Manage items Chicken Curry Chapati Breakfast …" at bounding box center [593, 309] width 324 height 491
click at [225, 86] on span "Menus" at bounding box center [288, 91] width 127 height 12
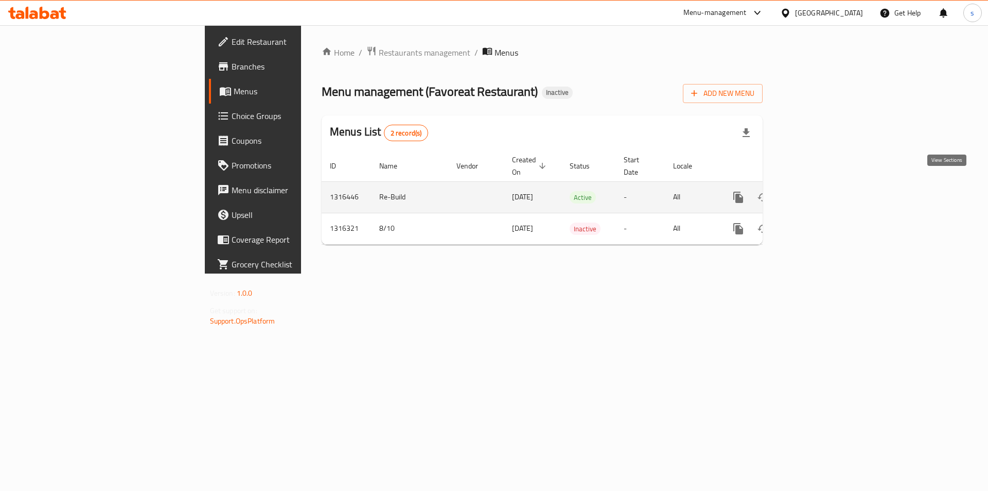
click at [817, 193] on icon "enhanced table" at bounding box center [812, 197] width 9 height 9
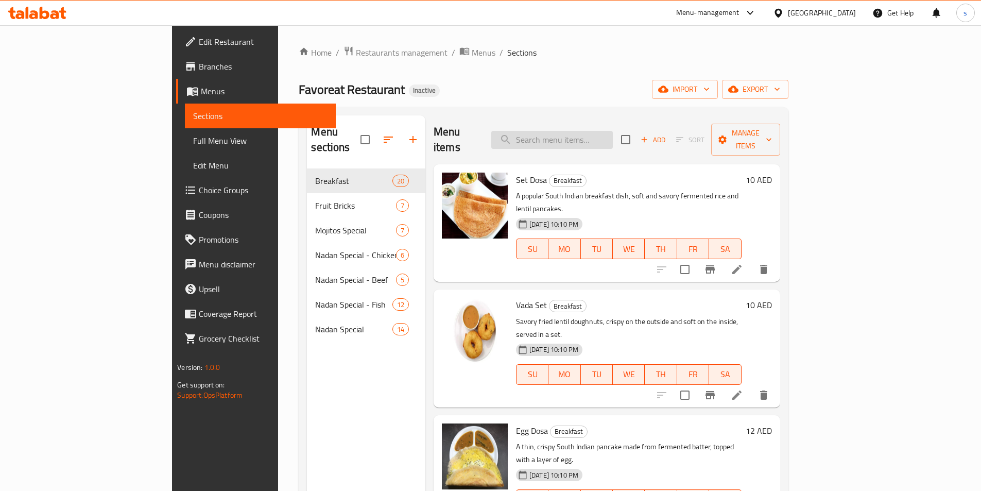
click at [612, 132] on input "search" at bounding box center [551, 140] width 121 height 18
paste input "[PERSON_NAME]"
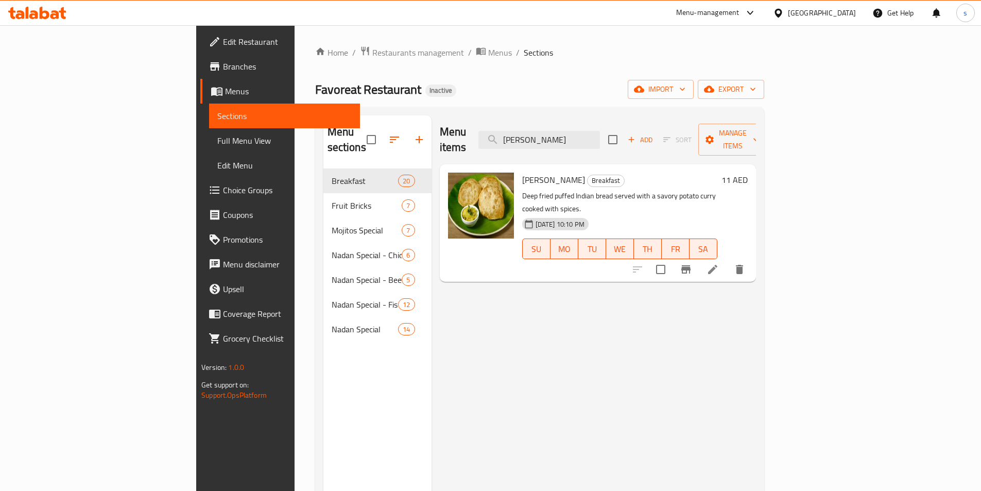
type input "[PERSON_NAME]"
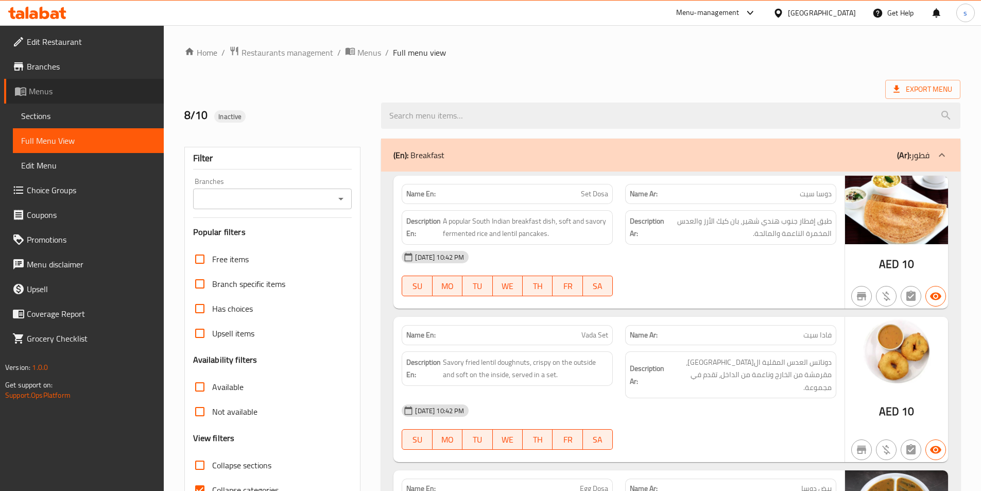
click at [58, 96] on span "Menus" at bounding box center [92, 91] width 127 height 12
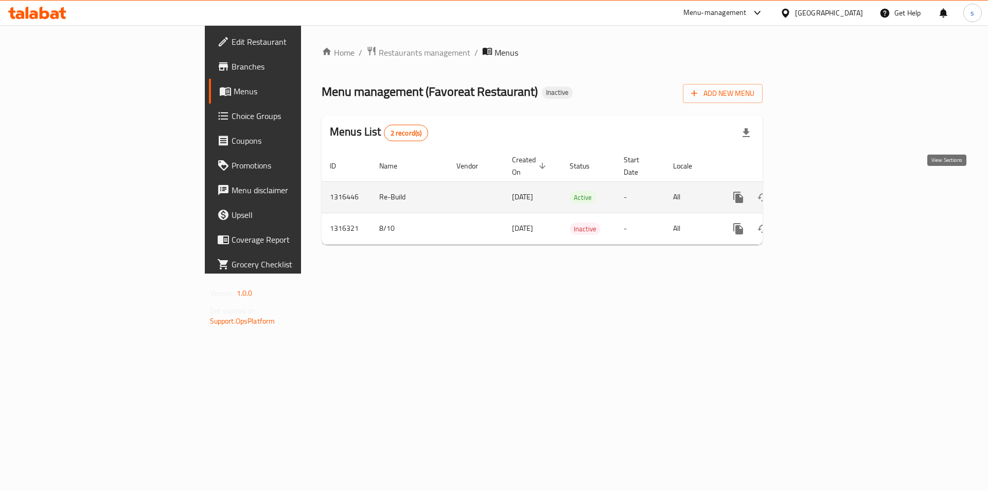
click at [819, 191] on icon "enhanced table" at bounding box center [813, 197] width 12 height 12
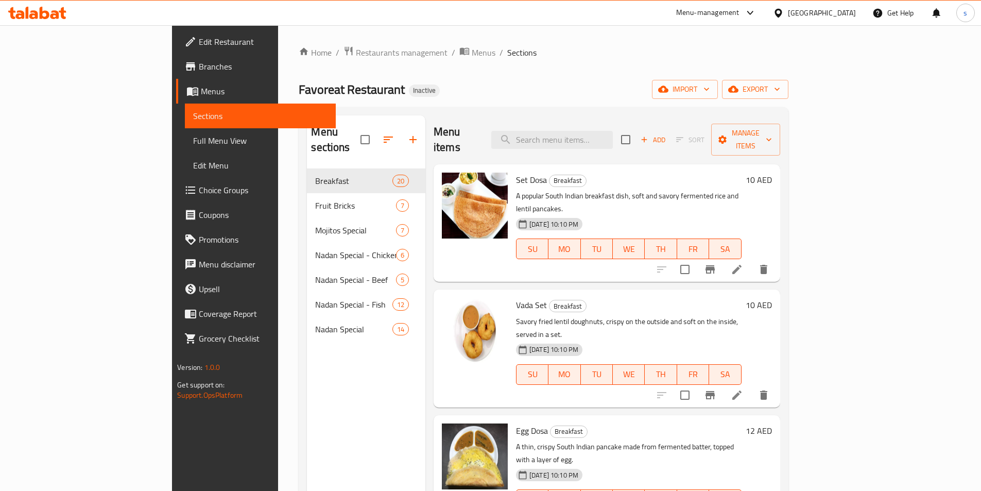
click at [201, 88] on span "Menus" at bounding box center [264, 91] width 127 height 12
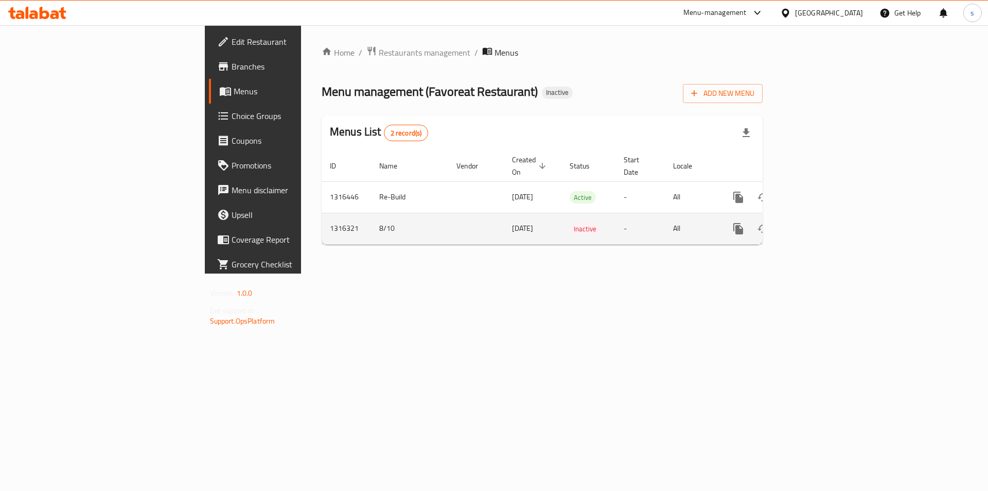
click at [819, 222] on icon "enhanced table" at bounding box center [813, 228] width 12 height 12
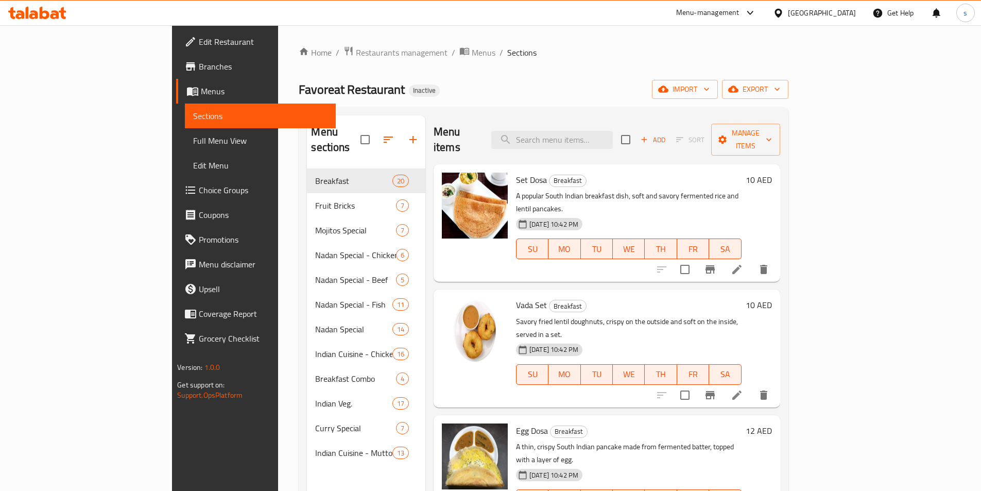
click at [201, 95] on span "Menus" at bounding box center [264, 91] width 127 height 12
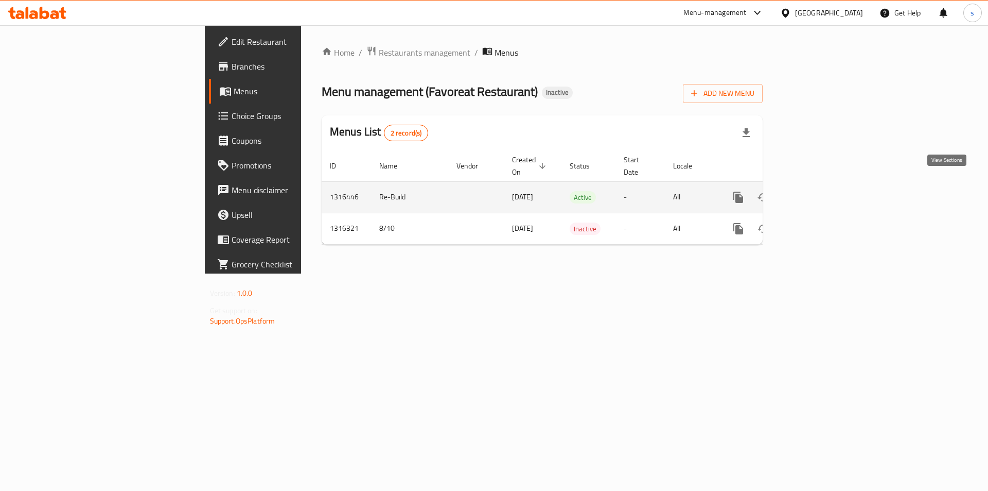
click at [819, 191] on icon "enhanced table" at bounding box center [813, 197] width 12 height 12
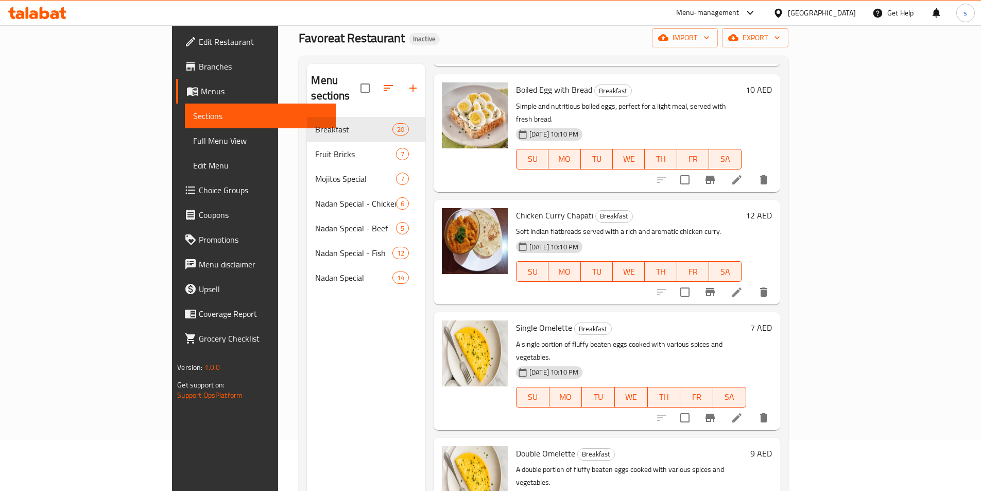
scroll to position [1784, 0]
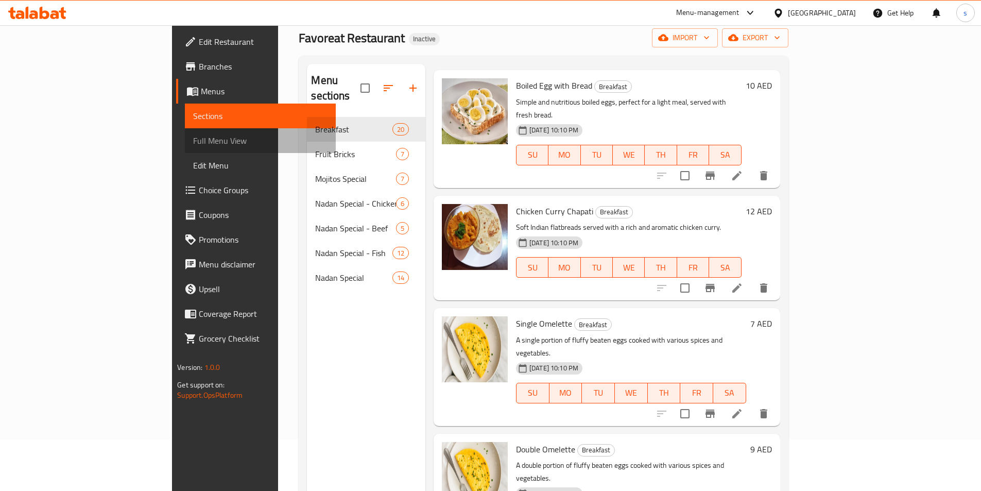
click at [193, 137] on span "Full Menu View" at bounding box center [260, 140] width 134 height 12
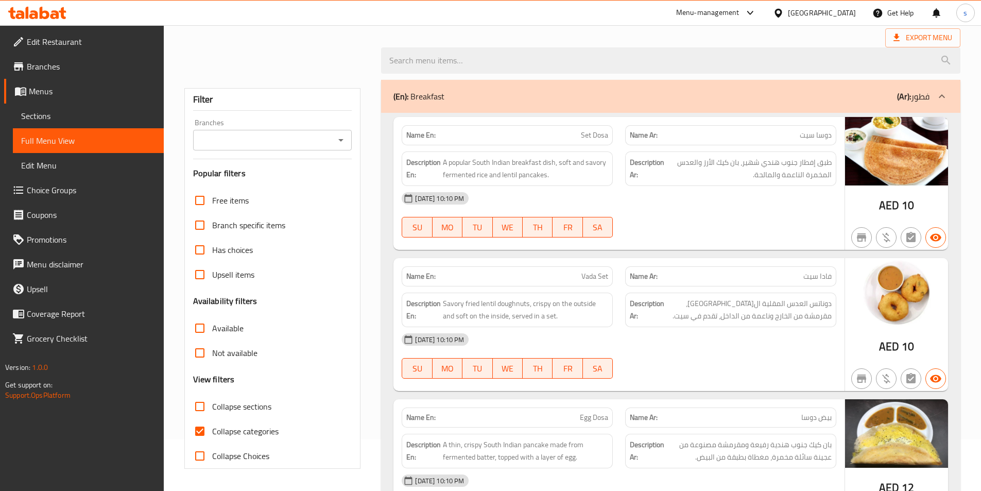
click at [70, 88] on span "Menus" at bounding box center [92, 91] width 127 height 12
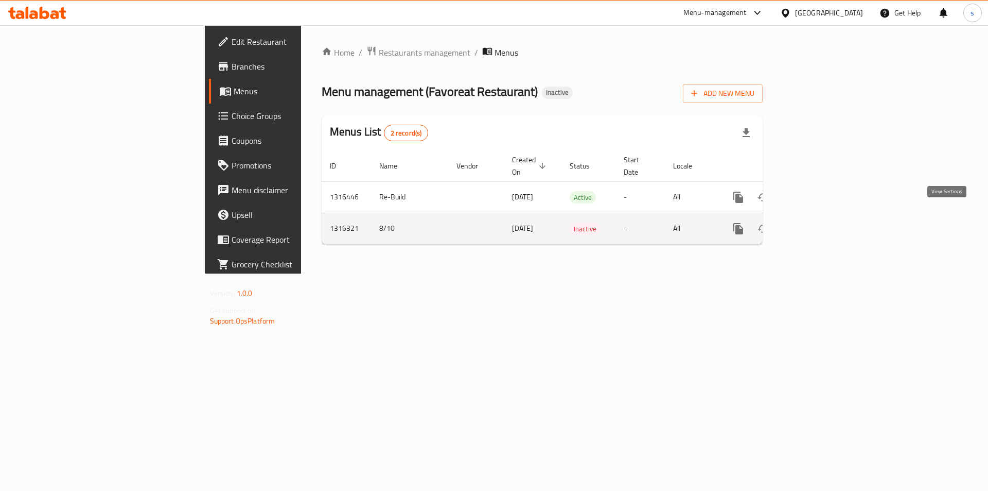
click at [819, 222] on icon "enhanced table" at bounding box center [813, 228] width 12 height 12
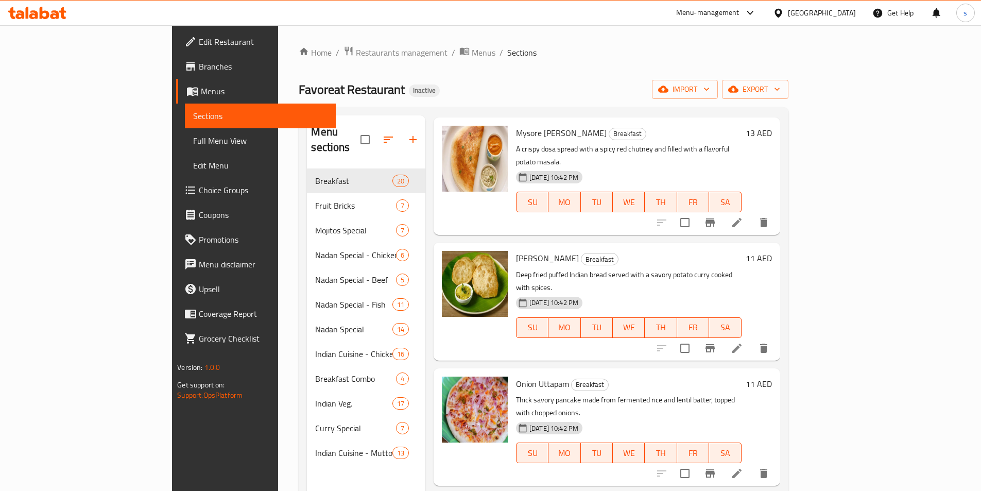
scroll to position [566, 0]
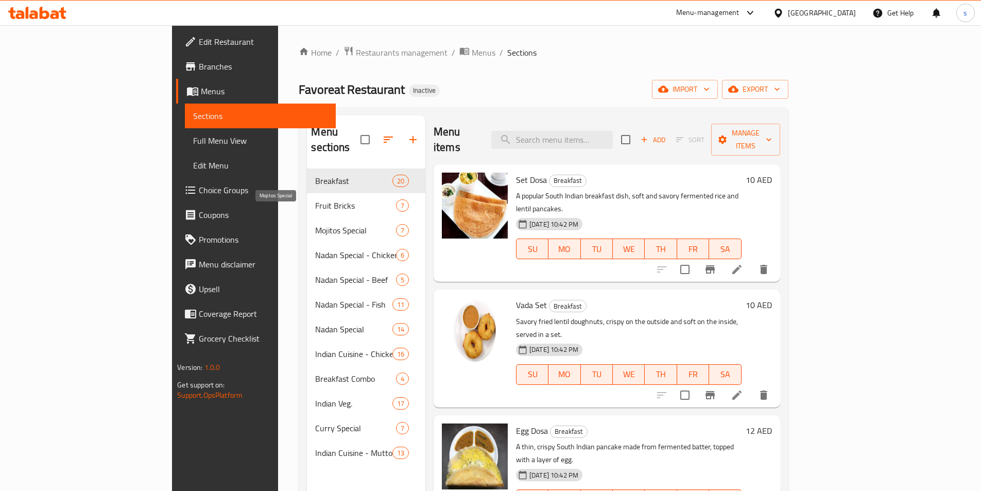
scroll to position [566, 0]
